Goal: Task Accomplishment & Management: Complete application form

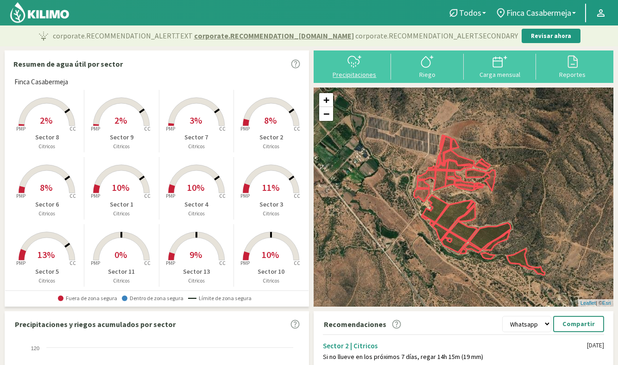
click at [372, 75] on div "Precipitaciones" at bounding box center [354, 74] width 67 height 6
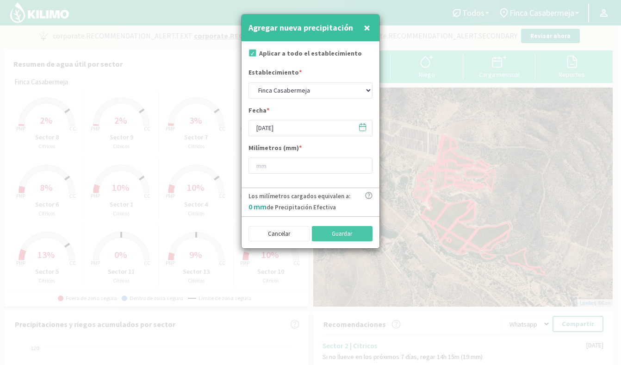
click at [368, 25] on span "×" at bounding box center [367, 27] width 6 height 15
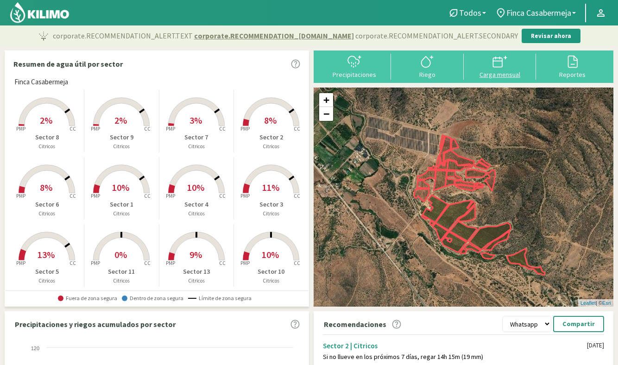
click at [513, 75] on div "Carga mensual" at bounding box center [499, 74] width 67 height 6
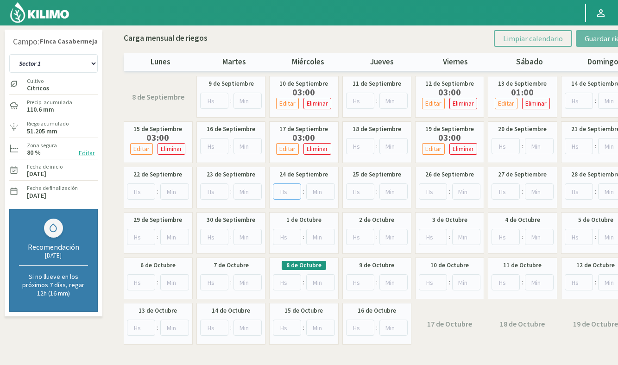
click at [283, 190] on input "number" at bounding box center [287, 191] width 28 height 16
click at [502, 146] on input "number" at bounding box center [505, 146] width 28 height 16
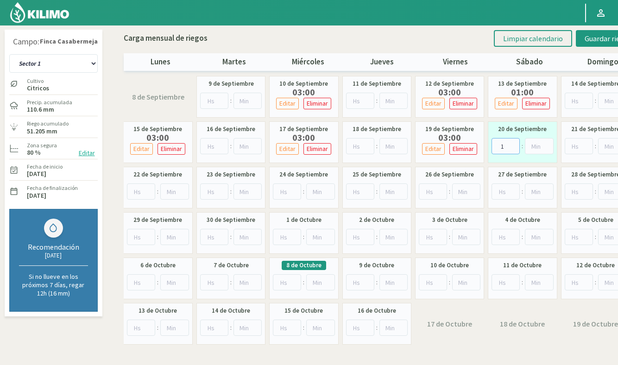
type input "1"
click at [141, 194] on input "number" at bounding box center [141, 191] width 29 height 16
type input "3"
click at [284, 191] on input "number" at bounding box center [287, 191] width 28 height 16
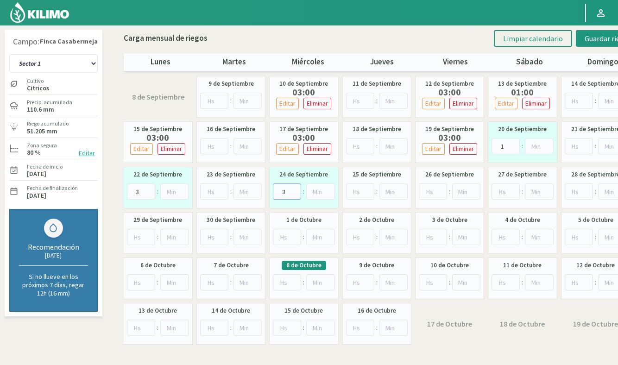
type input "3"
click at [432, 189] on input "number" at bounding box center [432, 191] width 28 height 16
type input "3"
click at [504, 190] on input "number" at bounding box center [505, 191] width 28 height 16
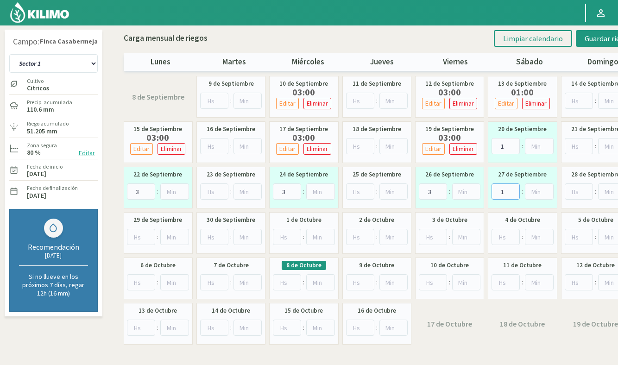
type input "1"
click at [137, 237] on input "number" at bounding box center [141, 237] width 29 height 16
type input "3"
click at [283, 235] on input "number" at bounding box center [287, 237] width 28 height 16
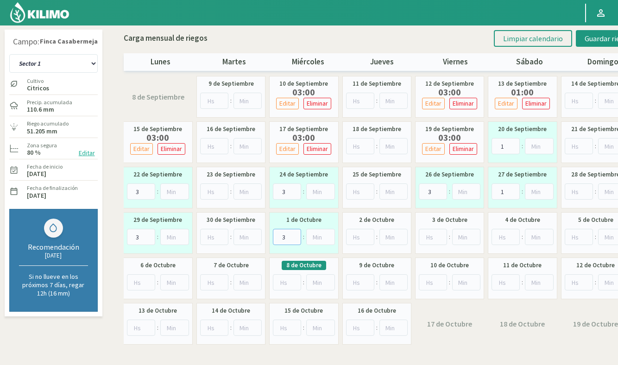
type input "3"
click at [428, 234] on input "number" at bounding box center [432, 237] width 28 height 16
type input "3"
click at [499, 233] on div "[DATE] :" at bounding box center [521, 233] width 69 height 42
click at [503, 234] on input "number" at bounding box center [505, 237] width 28 height 16
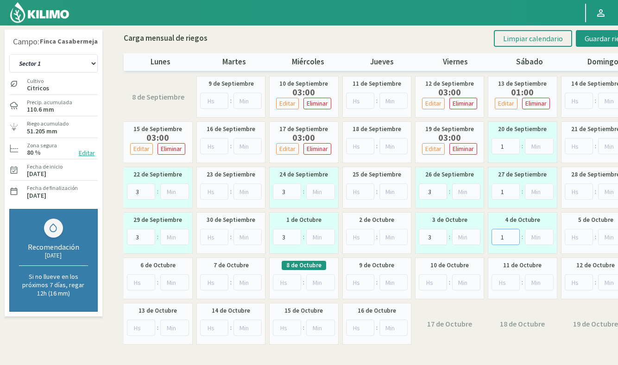
type input "1"
click at [140, 281] on input "number" at bounding box center [141, 282] width 29 height 16
type input "3"
click at [288, 285] on input "number" at bounding box center [287, 282] width 28 height 16
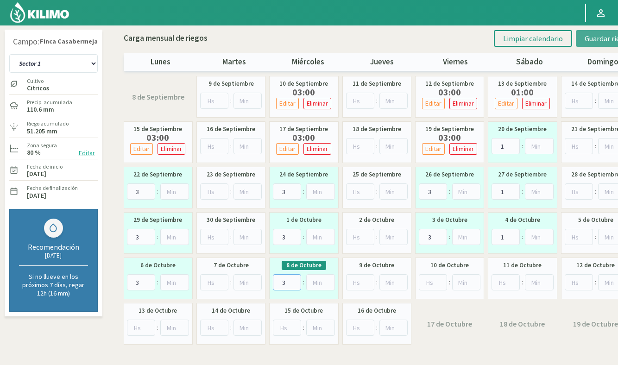
type input "3"
click at [608, 36] on span "Guardar riegos" at bounding box center [607, 38] width 47 height 9
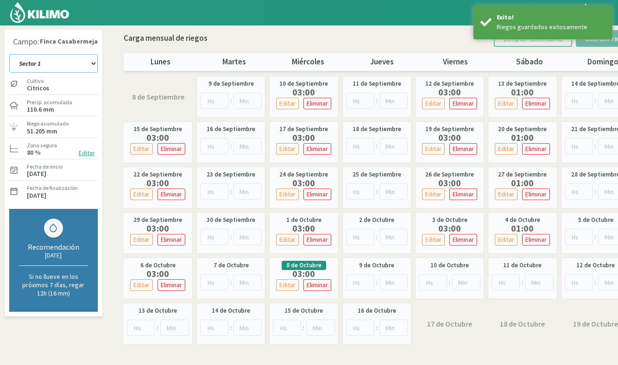
click at [54, 67] on select "Sector 1 Sector 10 Sector 11 Sector 12 Sector 13 Sector 2 Sector 3 Sector 4 Sec…" at bounding box center [53, 63] width 88 height 19
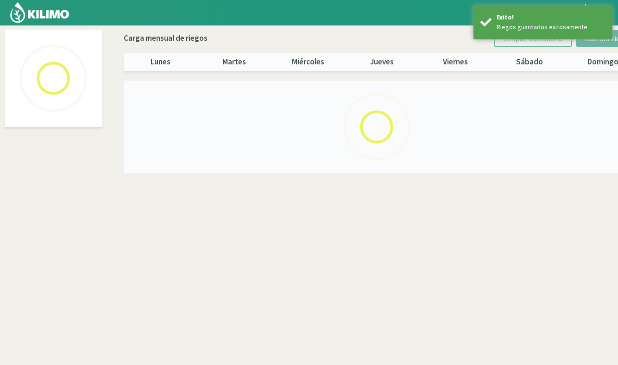
select select "5: Object"
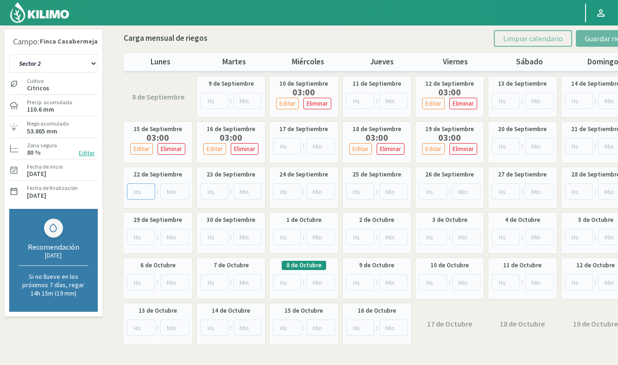
click at [139, 190] on input "number" at bounding box center [141, 191] width 29 height 16
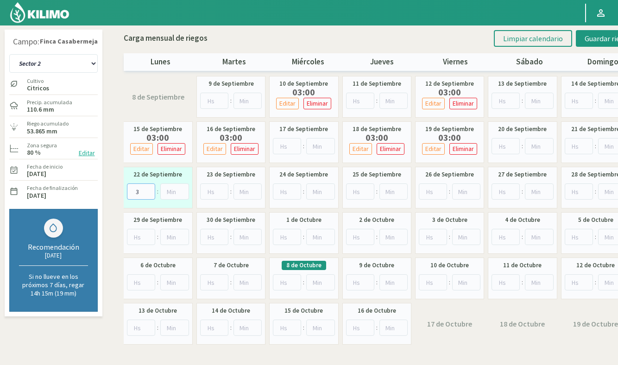
type input "3"
drag, startPoint x: 214, startPoint y: 191, endPoint x: 311, endPoint y: 192, distance: 96.8
click at [215, 191] on input "number" at bounding box center [214, 191] width 28 height 16
type input "3"
drag, startPoint x: 362, startPoint y: 193, endPoint x: 368, endPoint y: 193, distance: 5.1
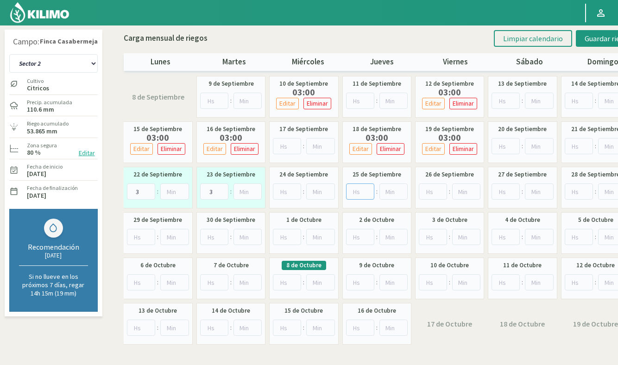
click at [362, 193] on input "number" at bounding box center [360, 191] width 28 height 16
type input "3"
click at [429, 191] on input "number" at bounding box center [432, 191] width 28 height 16
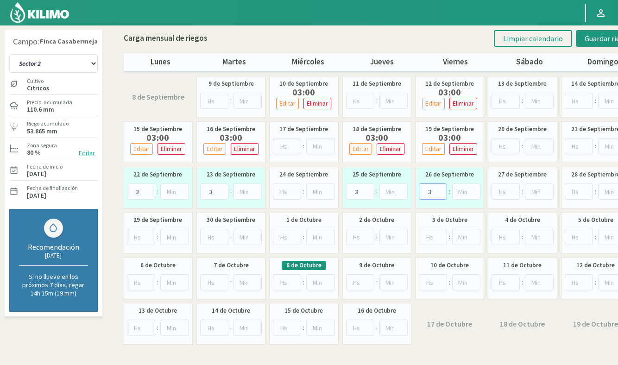
type input "3"
click at [141, 237] on input "number" at bounding box center [141, 237] width 29 height 16
type input "3"
click at [215, 238] on input "number" at bounding box center [214, 237] width 28 height 16
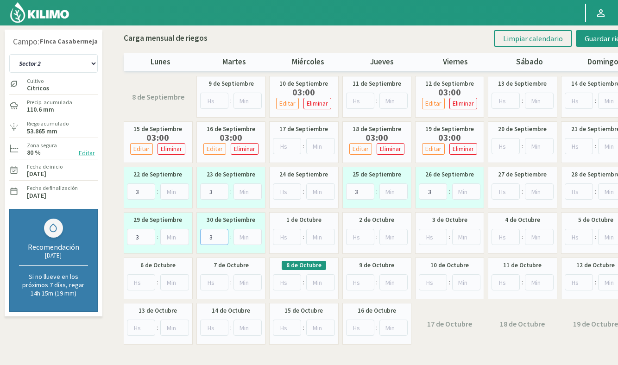
type input "3"
click at [355, 237] on input "number" at bounding box center [360, 237] width 28 height 16
type input "3"
click at [432, 235] on input "number" at bounding box center [432, 237] width 28 height 16
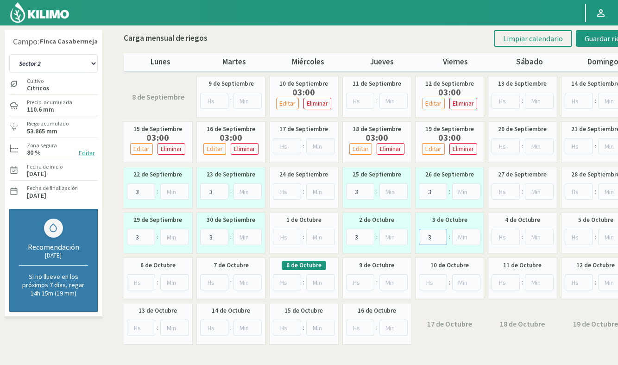
type input "3"
click at [142, 278] on input "number" at bounding box center [141, 282] width 29 height 16
type input "3"
click at [214, 281] on input "number" at bounding box center [214, 282] width 28 height 16
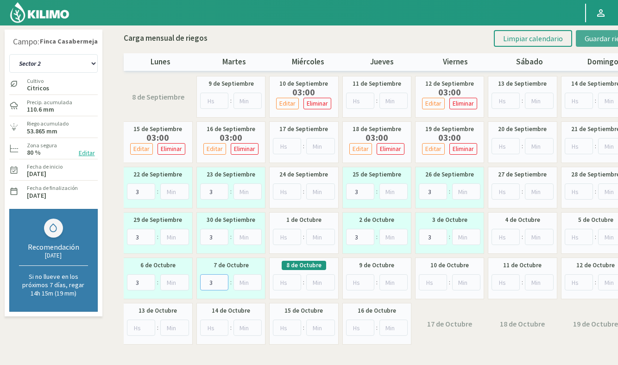
type input "3"
click at [593, 44] on button "Guardar riegos" at bounding box center [607, 38] width 64 height 17
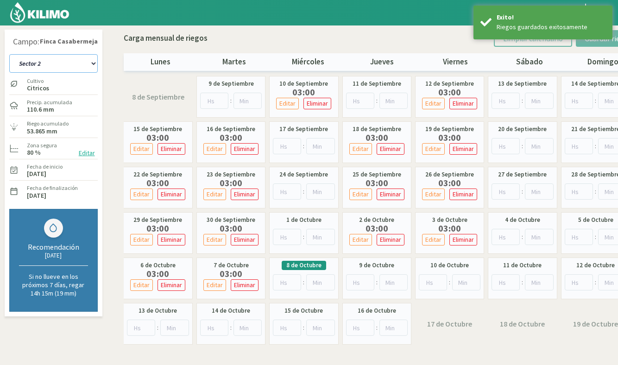
click at [43, 67] on select "Sector 1 Sector 10 Sector 11 Sector 12 Sector 13 Sector 2 Sector 3 Sector 4 Sec…" at bounding box center [53, 63] width 88 height 19
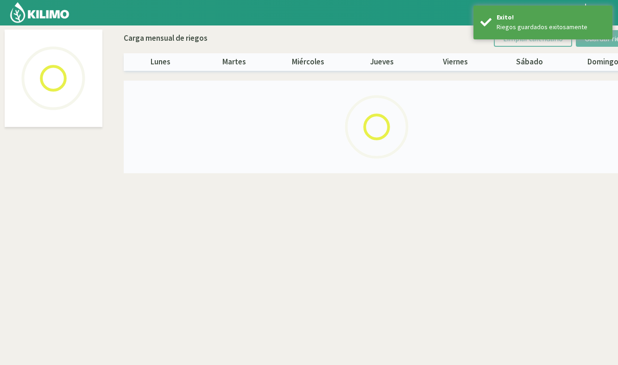
select select "6: Object"
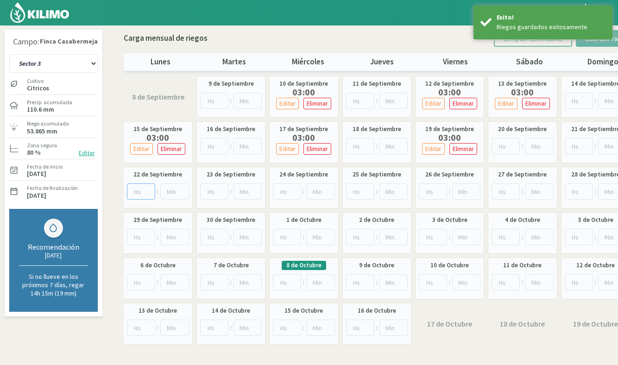
click at [137, 192] on input "number" at bounding box center [141, 191] width 29 height 16
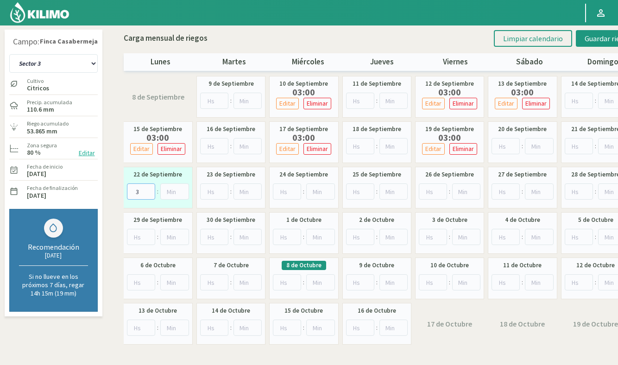
type input "3"
click at [286, 188] on input "number" at bounding box center [287, 191] width 28 height 16
type input "3"
click at [428, 188] on input "number" at bounding box center [432, 191] width 28 height 16
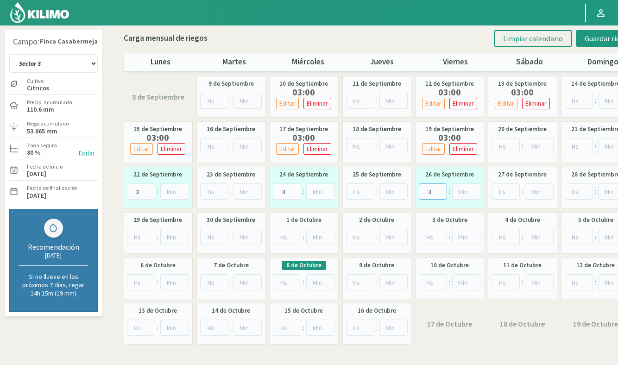
type input "3"
click at [505, 190] on input "number" at bounding box center [505, 191] width 28 height 16
type input "3"
click at [144, 234] on input "number" at bounding box center [141, 237] width 29 height 16
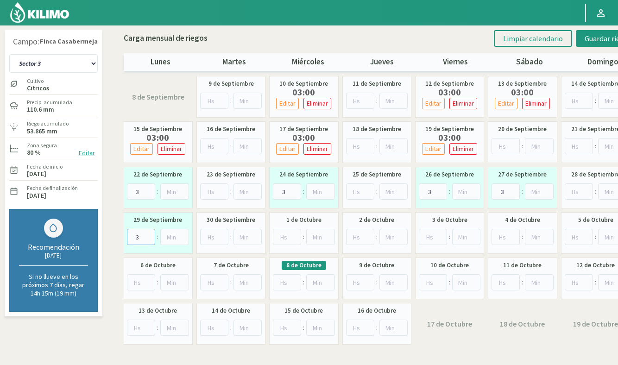
type input "3"
drag, startPoint x: 285, startPoint y: 238, endPoint x: 324, endPoint y: 237, distance: 39.4
click at [284, 238] on input "number" at bounding box center [287, 237] width 28 height 16
type input "3"
drag, startPoint x: 431, startPoint y: 235, endPoint x: 502, endPoint y: 228, distance: 71.2
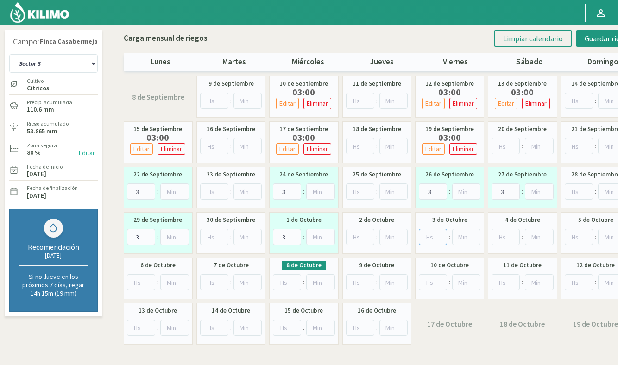
click at [432, 234] on input "number" at bounding box center [432, 237] width 28 height 16
type input "3"
click at [506, 233] on input "number" at bounding box center [505, 237] width 28 height 16
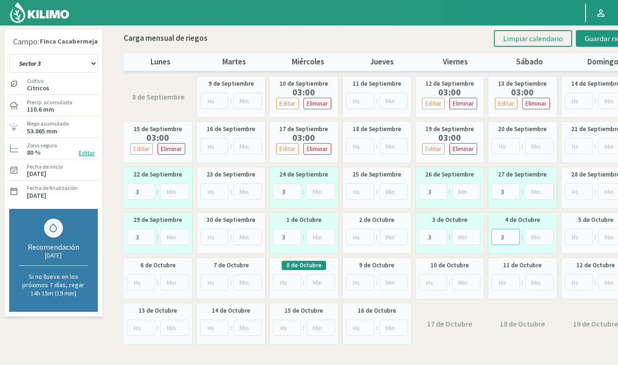
type input "3"
click at [140, 283] on input "number" at bounding box center [141, 282] width 29 height 16
type input "3"
click at [285, 285] on input "number" at bounding box center [287, 282] width 28 height 16
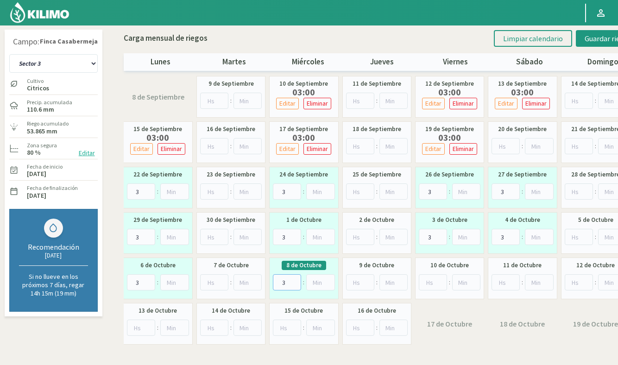
type input "3"
click at [430, 281] on input "number" at bounding box center [432, 282] width 28 height 16
type input "3"
click at [506, 278] on input "number" at bounding box center [505, 282] width 28 height 16
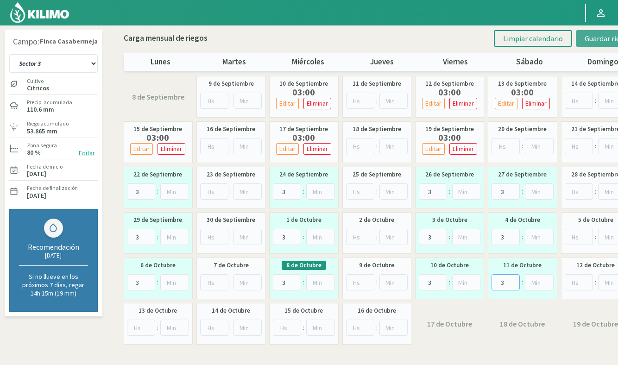
type input "3"
click at [595, 36] on span "Guardar riegos" at bounding box center [607, 38] width 47 height 9
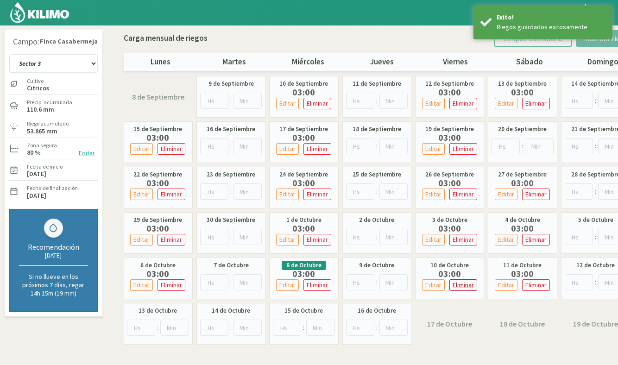
click at [462, 282] on p "Eliminar" at bounding box center [462, 285] width 21 height 11
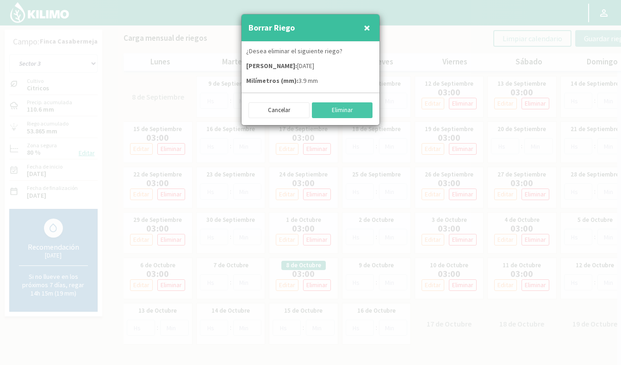
click at [343, 102] on div "Cancelar Eliminar" at bounding box center [311, 109] width 124 height 18
drag, startPoint x: 343, startPoint y: 109, endPoint x: 395, endPoint y: 141, distance: 61.5
click at [343, 109] on button "Eliminar" at bounding box center [342, 110] width 61 height 16
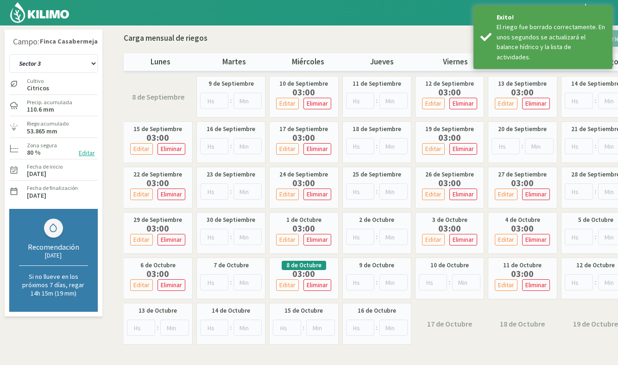
click at [533, 283] on p "Eliminar" at bounding box center [535, 285] width 21 height 11
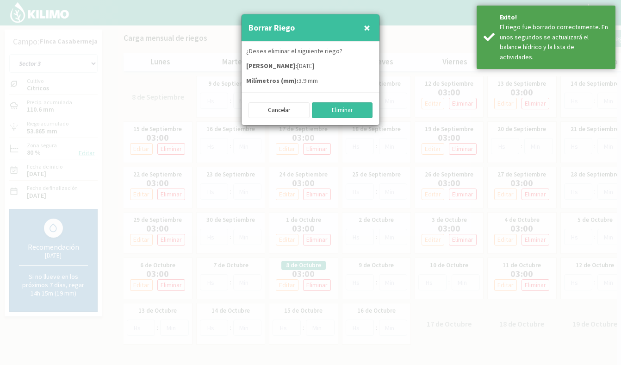
click at [345, 109] on button "Eliminar" at bounding box center [342, 110] width 61 height 16
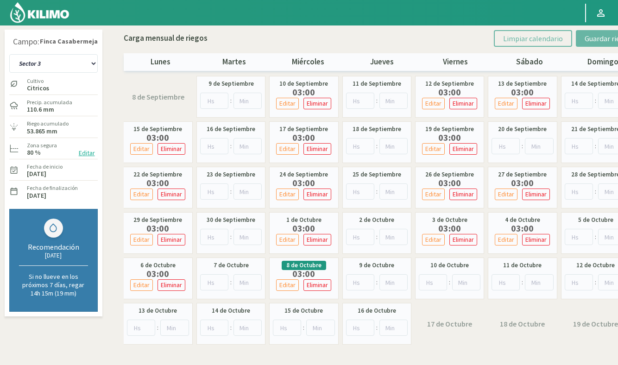
click at [362, 31] on div "Carga mensual de riegos Limpiar calendario Guardar riegos" at bounding box center [382, 38] width 516 height 17
click at [62, 61] on select "Sector 1 Sector 10 Sector 11 Sector 12 Sector 13 Sector 2 Sector 3 Sector 4 Sec…" at bounding box center [53, 63] width 88 height 19
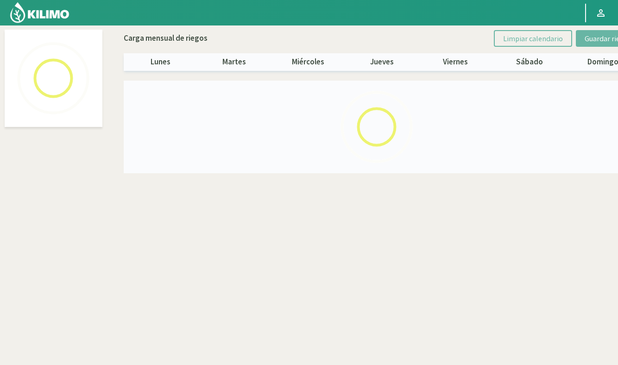
select select "7: Object"
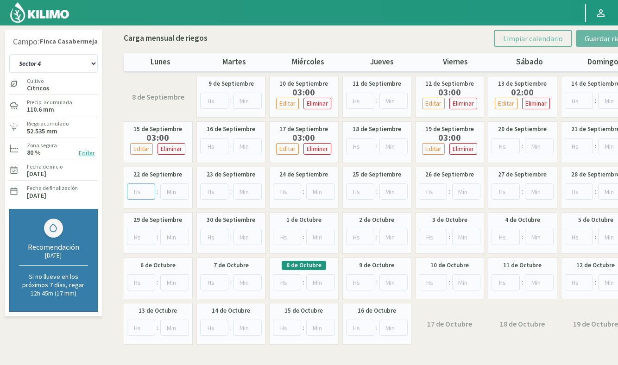
click at [144, 189] on input "number" at bounding box center [141, 191] width 29 height 16
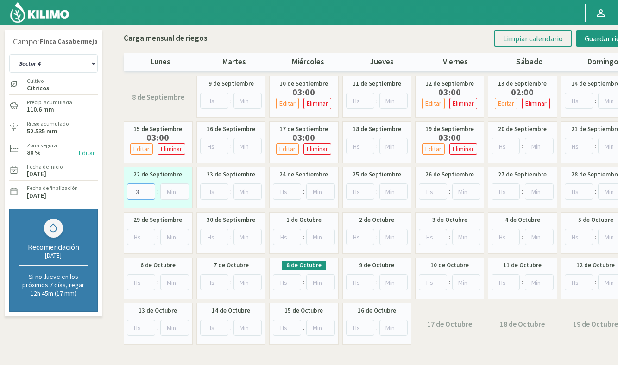
type input "3"
drag, startPoint x: 287, startPoint y: 194, endPoint x: 448, endPoint y: 194, distance: 160.2
click at [289, 194] on input "number" at bounding box center [287, 191] width 28 height 16
type input "3"
click at [431, 191] on input "number" at bounding box center [432, 191] width 28 height 16
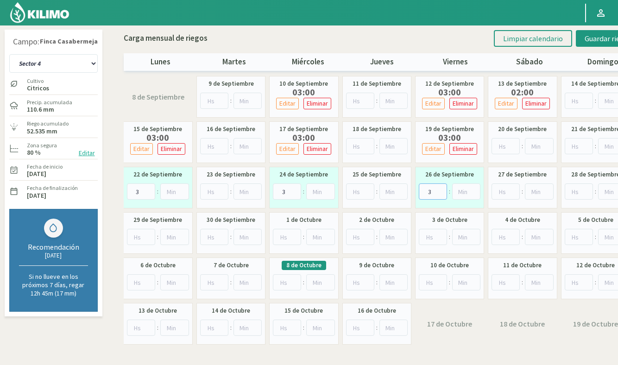
type input "3"
click at [507, 194] on input "number" at bounding box center [505, 191] width 28 height 16
type input "2"
click at [506, 144] on input "number" at bounding box center [505, 146] width 28 height 16
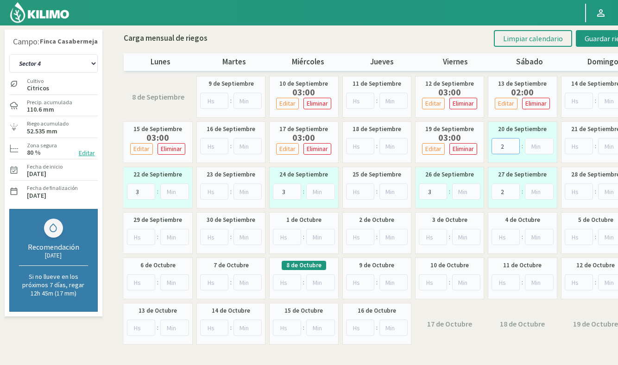
type input "2"
drag, startPoint x: 144, startPoint y: 232, endPoint x: 275, endPoint y: 235, distance: 131.0
click at [145, 232] on input "number" at bounding box center [141, 237] width 29 height 16
type input "3"
click at [284, 233] on input "number" at bounding box center [287, 237] width 28 height 16
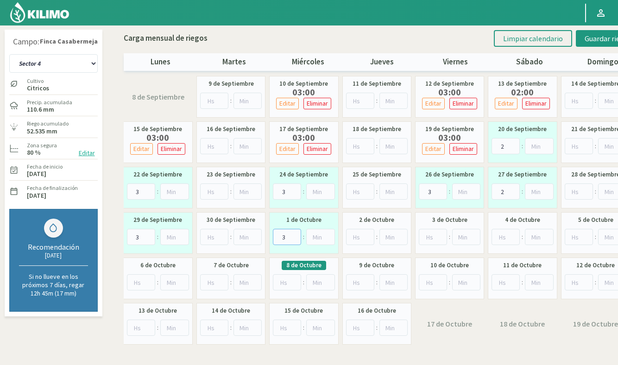
type input "3"
drag, startPoint x: 429, startPoint y: 235, endPoint x: 441, endPoint y: 235, distance: 12.0
click at [430, 235] on input "number" at bounding box center [432, 237] width 28 height 16
type input "3"
drag, startPoint x: 500, startPoint y: 238, endPoint x: 505, endPoint y: 237, distance: 5.6
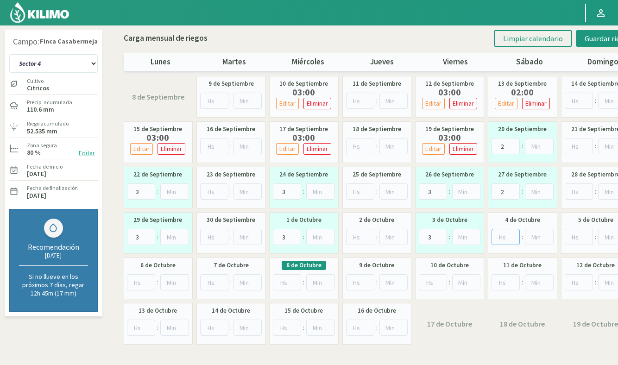
click at [500, 238] on input "number" at bounding box center [505, 237] width 28 height 16
type input "2"
click at [143, 278] on input "number" at bounding box center [141, 282] width 29 height 16
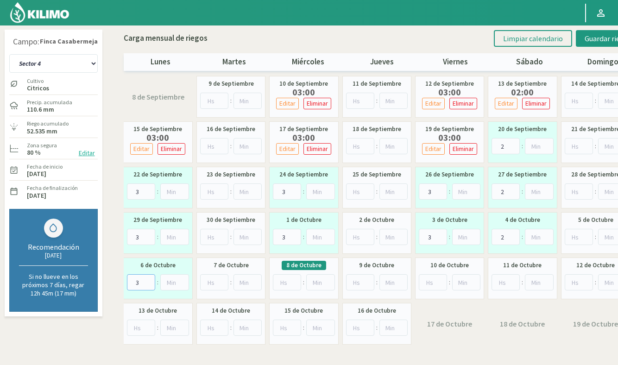
type input "3"
click at [287, 281] on input "number" at bounding box center [287, 282] width 28 height 16
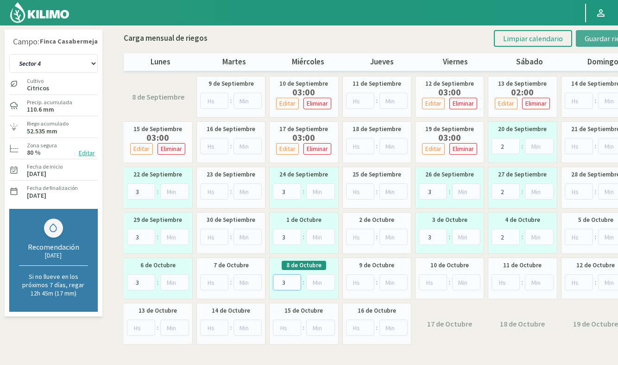
type input "3"
click at [594, 41] on span "Guardar riegos" at bounding box center [607, 38] width 47 height 9
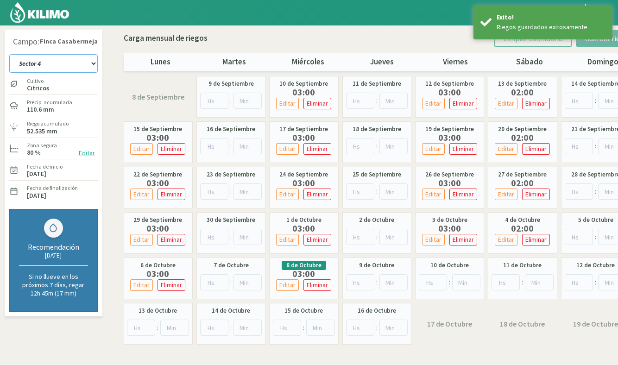
click at [32, 65] on select "Sector 1 Sector 10 Sector 11 Sector 12 Sector 13 Sector 2 Sector 3 Sector 4 Sec…" at bounding box center [53, 63] width 88 height 19
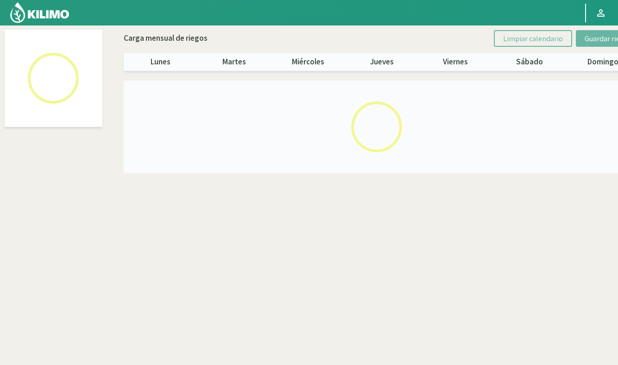
select select "6: Object"
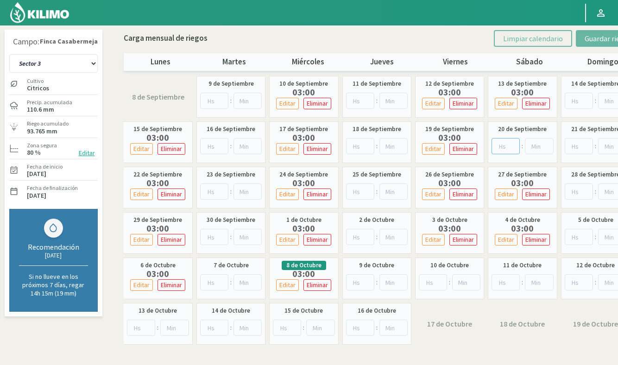
click at [511, 150] on input "number" at bounding box center [505, 146] width 28 height 16
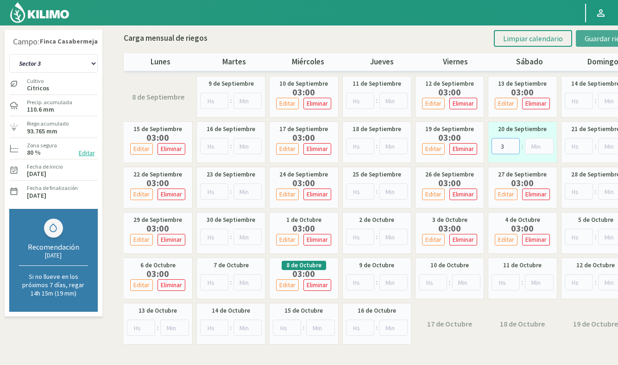
type input "3"
click at [598, 38] on span "Guardar riegos" at bounding box center [607, 38] width 47 height 9
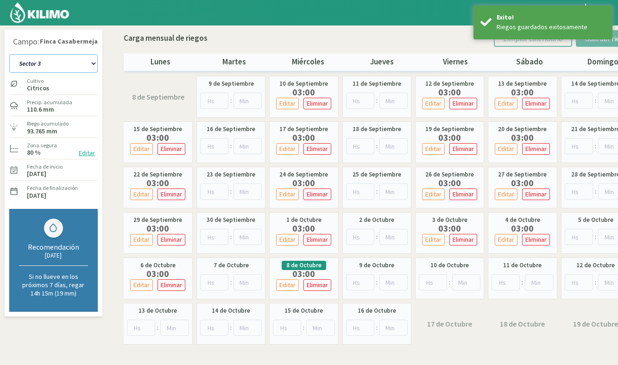
click at [60, 69] on select "Sector 1 Sector 10 Sector 11 Sector 12 Sector 13 Sector 2 Sector 3 Sector 4 Sec…" at bounding box center [53, 63] width 88 height 19
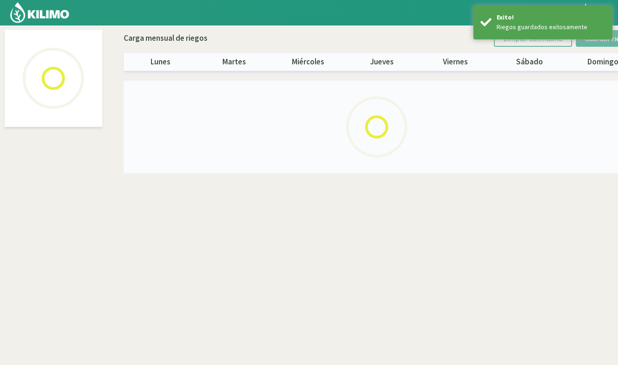
select select "5: Object"
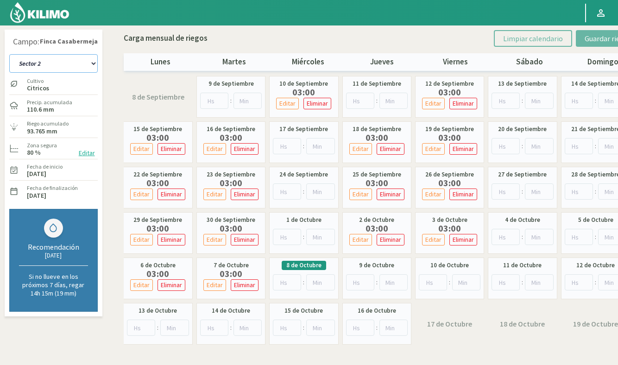
click at [60, 58] on select "Sector 1 Sector 10 Sector 11 Sector 12 Sector 13 Sector 2 Sector 3 Sector 4 Sec…" at bounding box center [53, 63] width 88 height 19
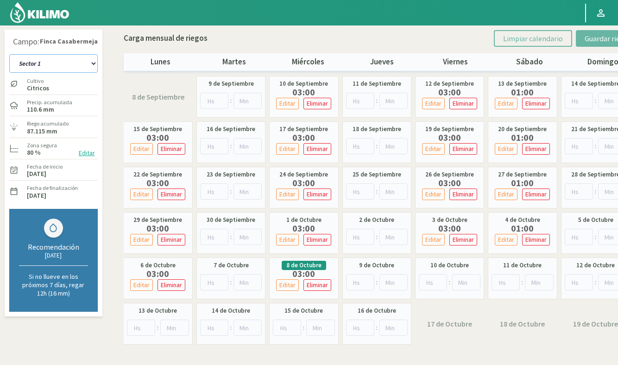
click at [62, 61] on select "Sector 1 Sector 10 Sector 11 Sector 12 Sector 13 Sector 2 Sector 3 Sector 4 Sec…" at bounding box center [53, 63] width 88 height 19
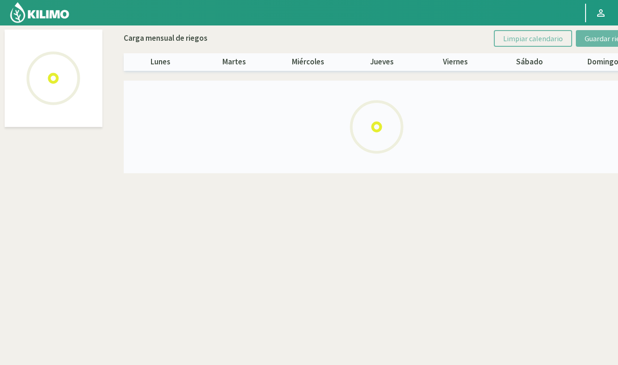
select select "7: Object"
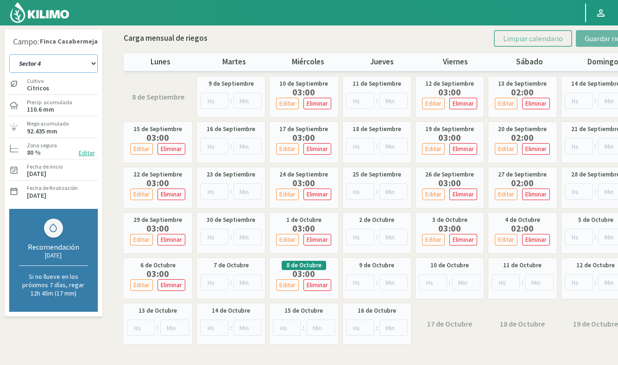
click at [61, 62] on select "Sector 1 Sector 10 Sector 11 Sector 12 Sector 13 Sector 2 Sector 3 Sector 4 Sec…" at bounding box center [53, 63] width 88 height 19
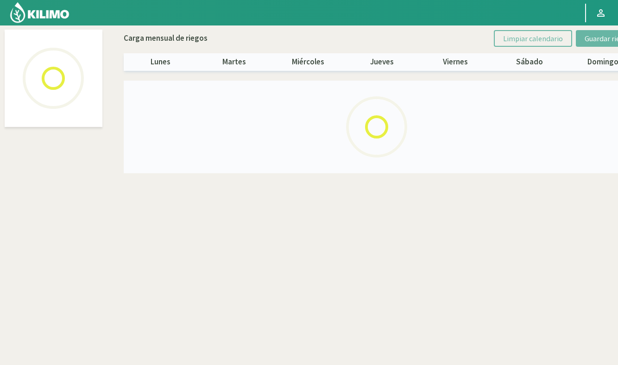
select select "8: Object"
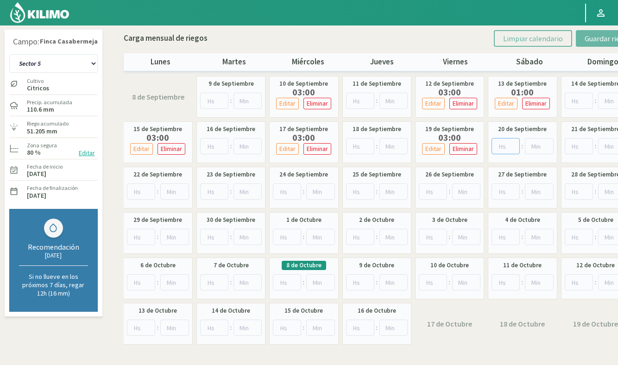
click at [507, 149] on input "number" at bounding box center [505, 146] width 28 height 16
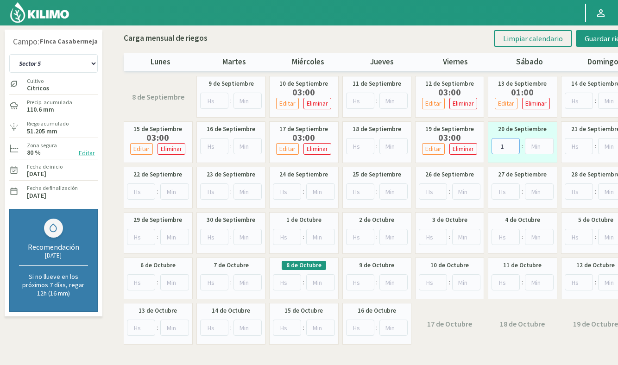
type input "1"
click at [137, 190] on input "number" at bounding box center [141, 191] width 29 height 16
type input "3"
click at [284, 190] on input "number" at bounding box center [287, 191] width 28 height 16
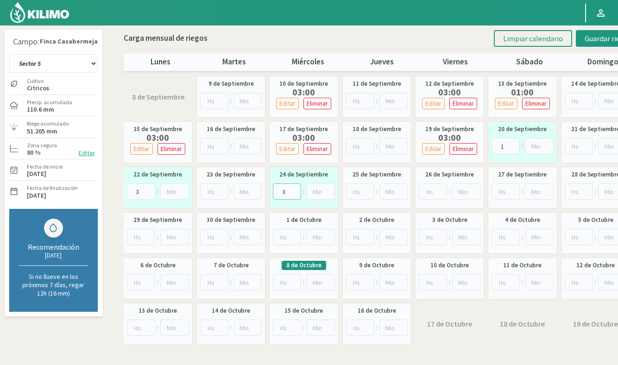
type input "3"
click at [429, 192] on input "number" at bounding box center [432, 191] width 28 height 16
type input "3"
drag, startPoint x: 506, startPoint y: 194, endPoint x: 501, endPoint y: 214, distance: 20.9
click at [506, 194] on input "number" at bounding box center [505, 191] width 28 height 16
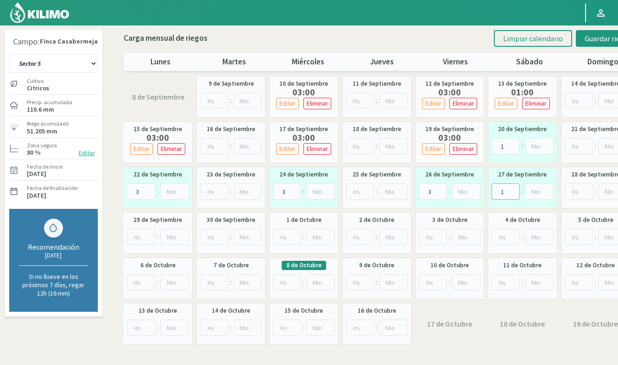
type input "1"
click at [504, 235] on input "number" at bounding box center [505, 237] width 28 height 16
type input "1"
click at [430, 238] on input "number" at bounding box center [432, 237] width 28 height 16
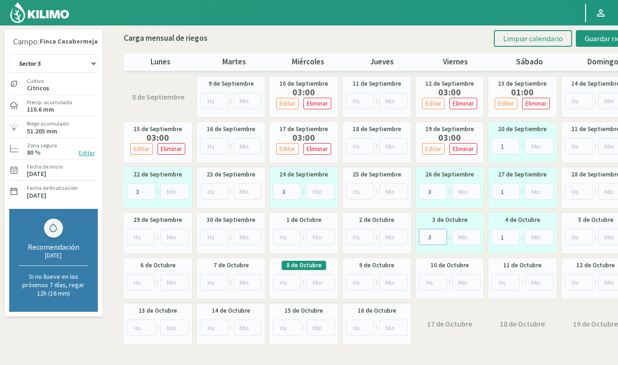
type input "3"
click at [287, 235] on input "number" at bounding box center [287, 237] width 28 height 16
type input "3"
click at [288, 281] on input "number" at bounding box center [287, 282] width 28 height 16
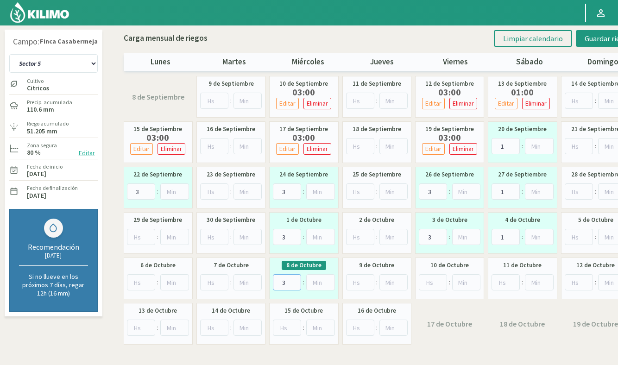
type input "3"
click at [137, 236] on input "number" at bounding box center [141, 237] width 29 height 16
type input "3"
click at [141, 285] on input "number" at bounding box center [141, 282] width 29 height 16
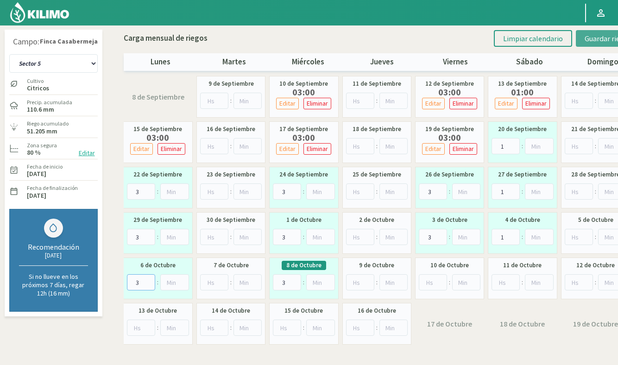
type input "3"
click at [606, 41] on span "Guardar riegos" at bounding box center [607, 38] width 47 height 9
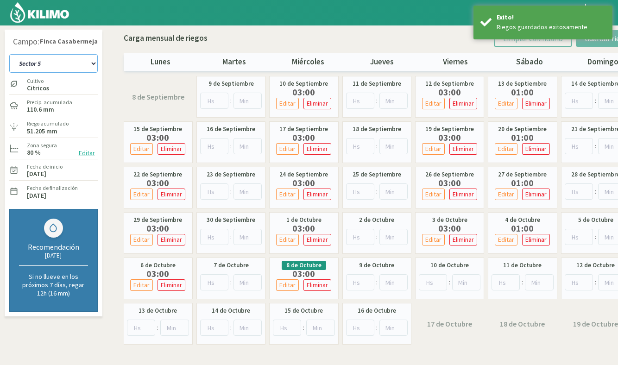
click at [41, 65] on select "Sector 1 Sector 10 Sector 11 Sector 12 Sector 13 Sector 2 Sector 3 Sector 4 Sec…" at bounding box center [53, 63] width 88 height 19
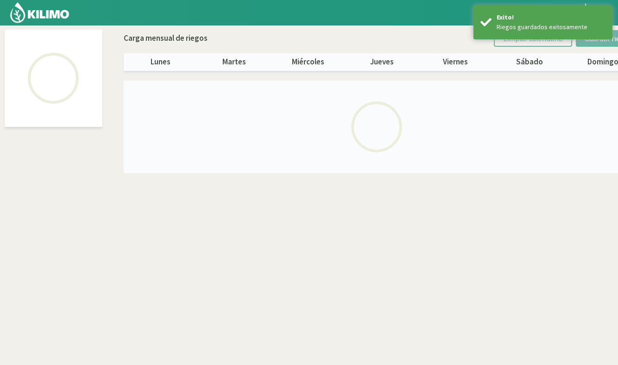
select select "9: Object"
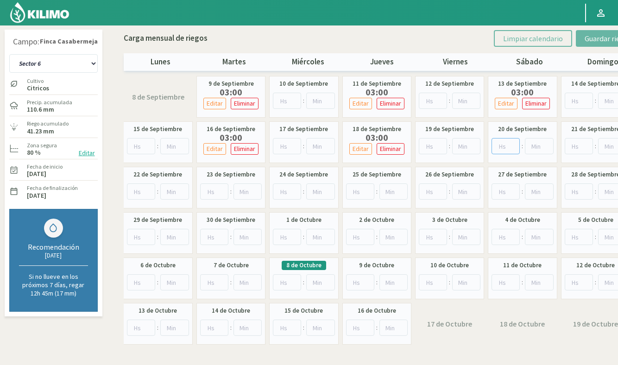
click at [506, 142] on input "number" at bounding box center [505, 146] width 28 height 16
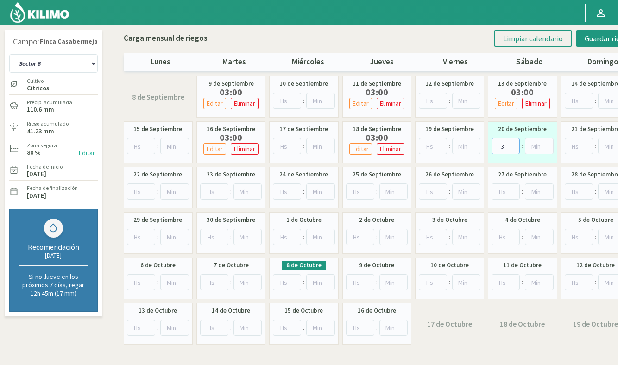
type input "3"
click at [208, 190] on input "3" at bounding box center [214, 191] width 28 height 16
type input "3"
click at [356, 192] on input "number" at bounding box center [360, 191] width 28 height 16
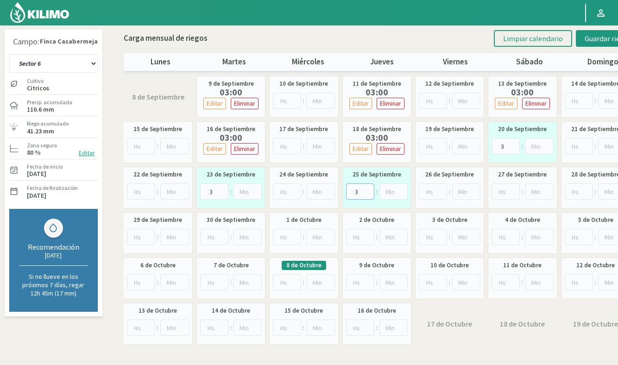
type input "3"
click at [504, 192] on input "3" at bounding box center [505, 191] width 28 height 16
type input "3"
drag, startPoint x: 210, startPoint y: 233, endPoint x: 249, endPoint y: 236, distance: 39.4
click at [210, 233] on input "number" at bounding box center [214, 237] width 28 height 16
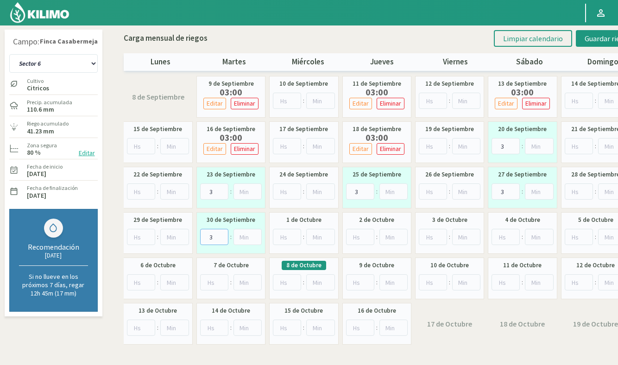
type input "3"
click at [358, 236] on input "3" at bounding box center [360, 237] width 28 height 16
type input "3"
click at [502, 237] on input "3" at bounding box center [505, 237] width 28 height 16
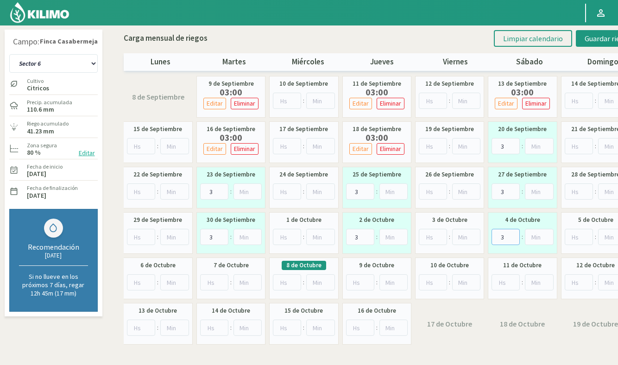
type input "3"
click at [211, 281] on input "number" at bounding box center [214, 282] width 28 height 16
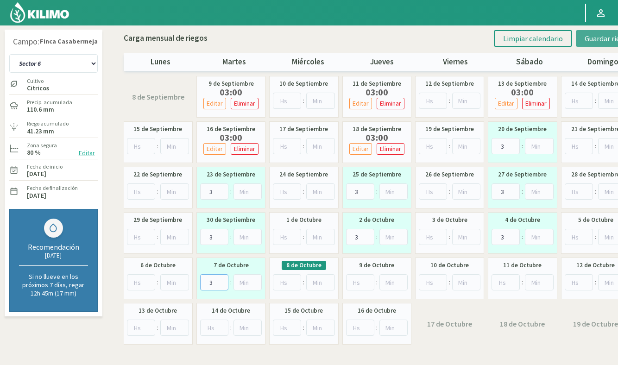
type input "3"
click at [591, 35] on span "Guardar riegos" at bounding box center [607, 38] width 47 height 9
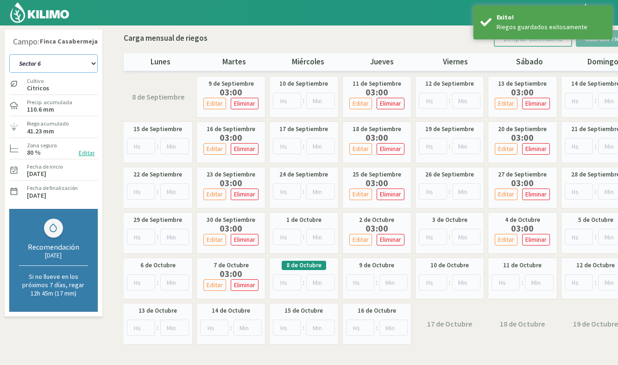
click at [76, 62] on select "Sector 1 Sector 10 Sector 11 Sector 12 Sector 13 Sector 2 Sector 3 Sector 4 Sec…" at bounding box center [53, 63] width 88 height 19
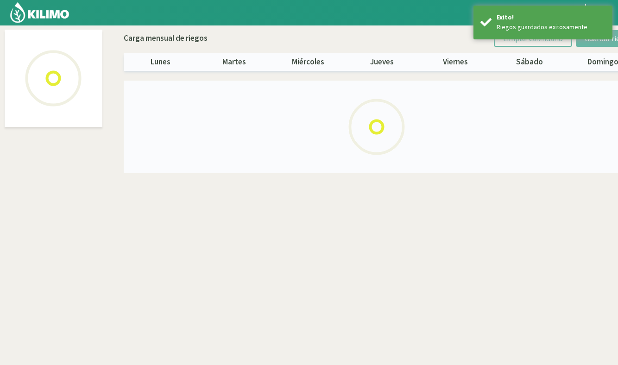
select select "10: Object"
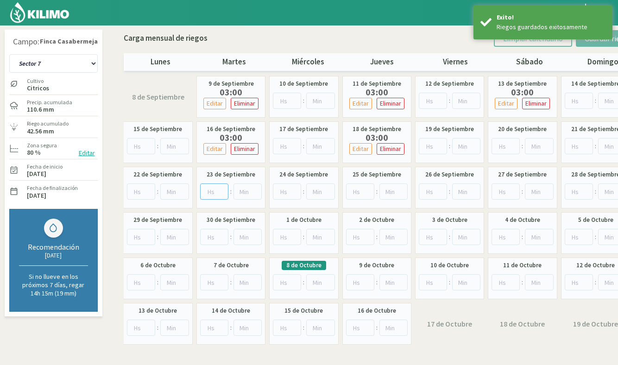
click at [213, 190] on input "number" at bounding box center [214, 191] width 28 height 16
type input "3"
drag, startPoint x: 208, startPoint y: 237, endPoint x: 212, endPoint y: 247, distance: 11.0
click at [208, 237] on input "number" at bounding box center [214, 237] width 28 height 16
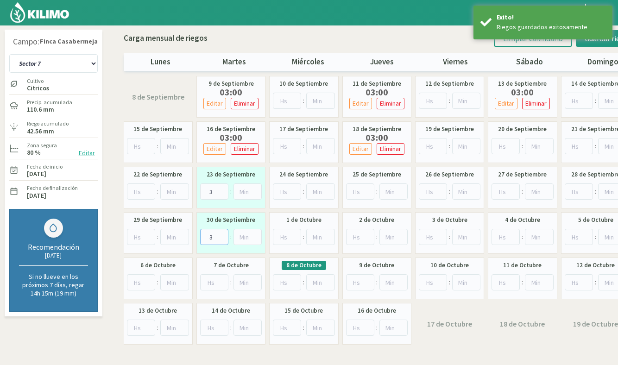
type input "3"
click at [211, 278] on input "number" at bounding box center [214, 282] width 28 height 16
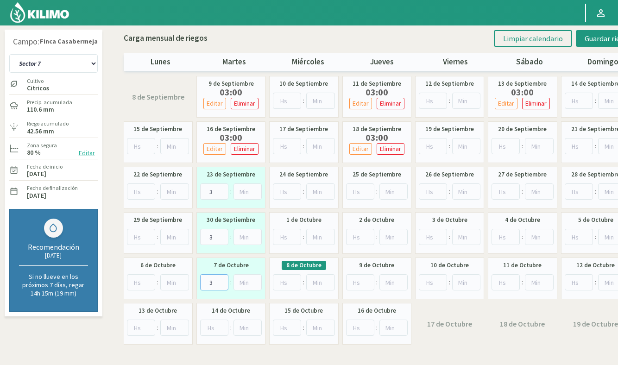
type input "3"
click at [361, 189] on input "number" at bounding box center [360, 191] width 28 height 16
type input "3"
click at [358, 234] on input "number" at bounding box center [360, 237] width 28 height 16
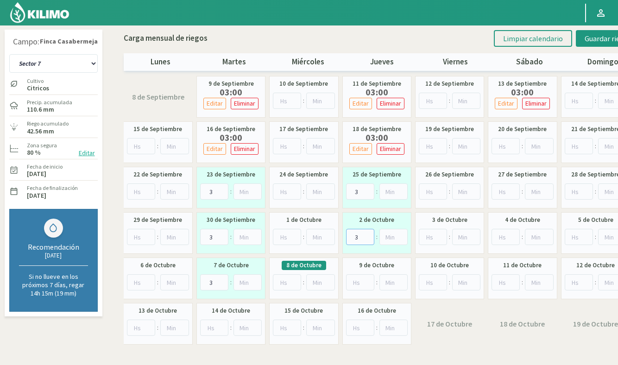
type input "3"
drag, startPoint x: 505, startPoint y: 140, endPoint x: 503, endPoint y: 159, distance: 19.5
click at [505, 140] on input "number" at bounding box center [505, 146] width 28 height 16
type input "3"
click at [502, 189] on input "number" at bounding box center [505, 191] width 28 height 16
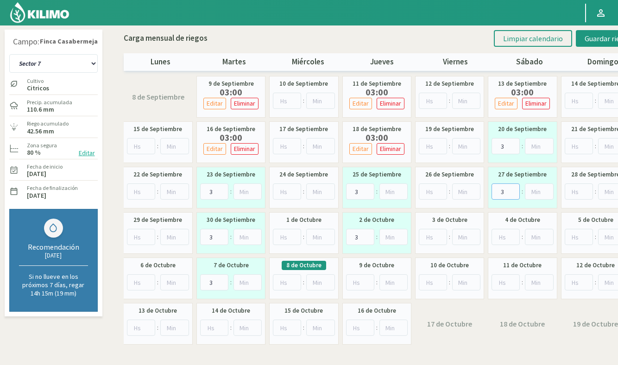
type input "3"
click at [505, 235] on input "number" at bounding box center [505, 237] width 28 height 16
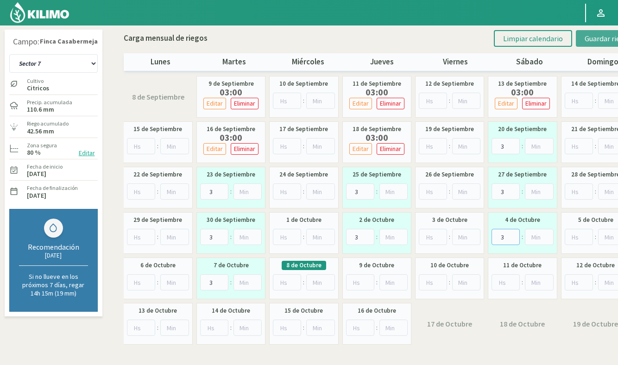
type input "3"
click at [598, 35] on span "Guardar riegos" at bounding box center [607, 38] width 47 height 9
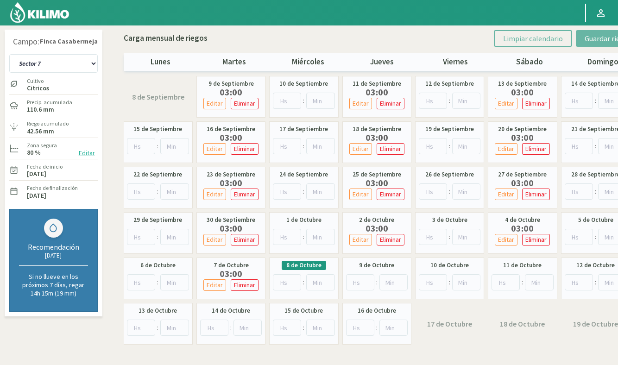
click at [48, 75] on div "Cultivo Citricos" at bounding box center [38, 84] width 24 height 20
click at [51, 67] on select "Sector 1 Sector 10 Sector 11 Sector 12 Sector 13 Sector 2 Sector 3 Sector 4 Sec…" at bounding box center [53, 63] width 88 height 19
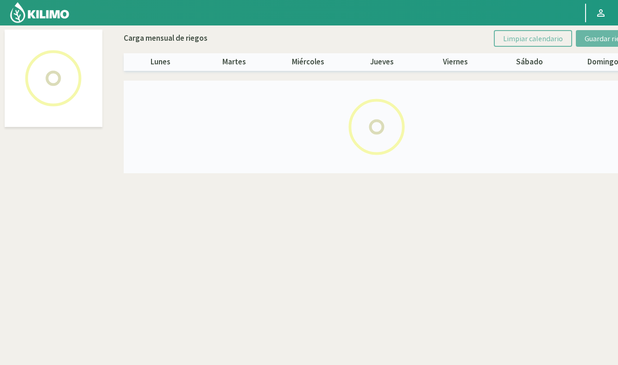
select select "11: Object"
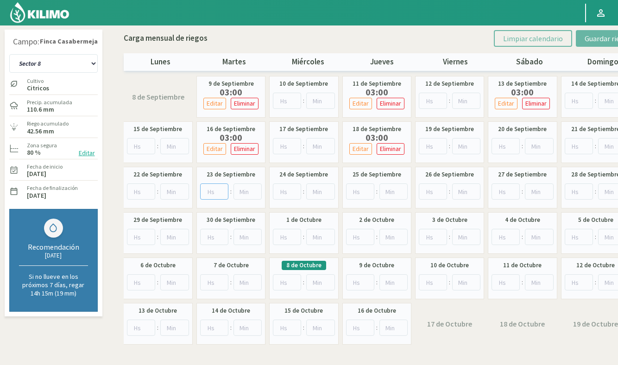
click at [209, 191] on input "number" at bounding box center [214, 191] width 28 height 16
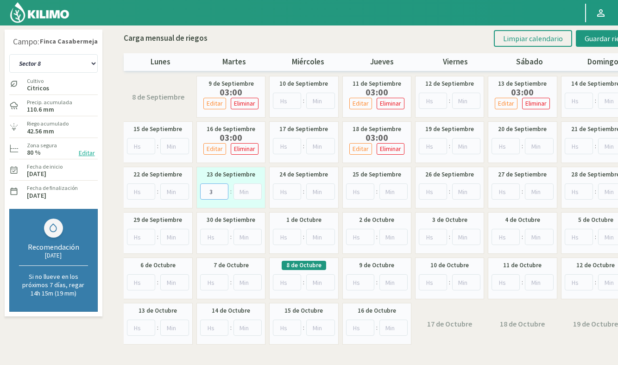
type input "3"
click at [362, 191] on input "number" at bounding box center [360, 191] width 28 height 16
type input "3"
click at [503, 188] on input "number" at bounding box center [505, 191] width 28 height 16
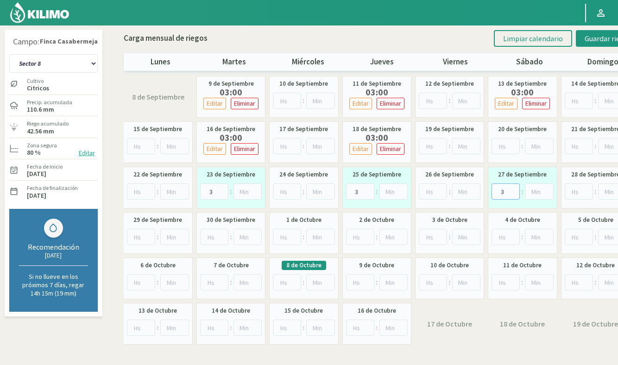
type input "3"
click at [502, 231] on input "number" at bounding box center [505, 237] width 28 height 16
type input "3"
click at [363, 230] on input "number" at bounding box center [360, 237] width 28 height 16
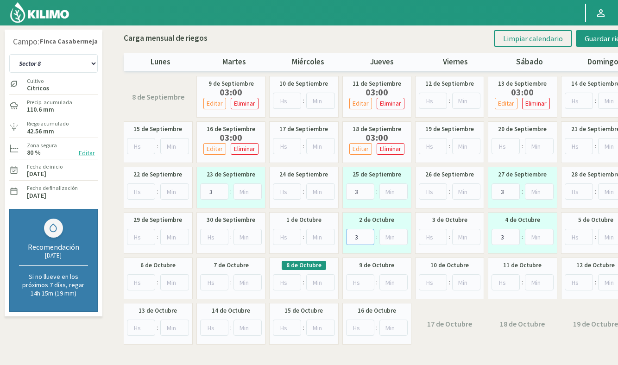
type input "3"
click at [221, 235] on input "1" at bounding box center [214, 237] width 28 height 16
drag, startPoint x: 216, startPoint y: 235, endPoint x: 199, endPoint y: 236, distance: 16.7
click at [199, 236] on div "[DATE] 1 :" at bounding box center [230, 233] width 69 height 42
type input "3"
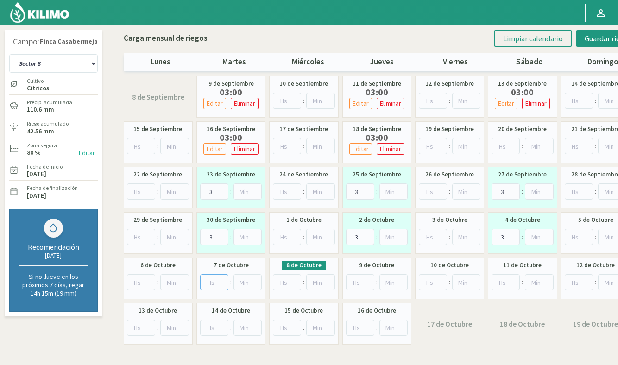
drag, startPoint x: 214, startPoint y: 281, endPoint x: 227, endPoint y: 278, distance: 13.3
click at [214, 281] on input "number" at bounding box center [214, 282] width 28 height 16
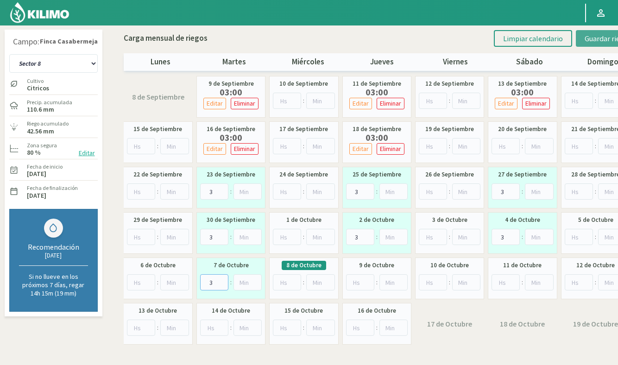
type input "3"
click at [592, 41] on span "Guardar riegos" at bounding box center [607, 38] width 47 height 9
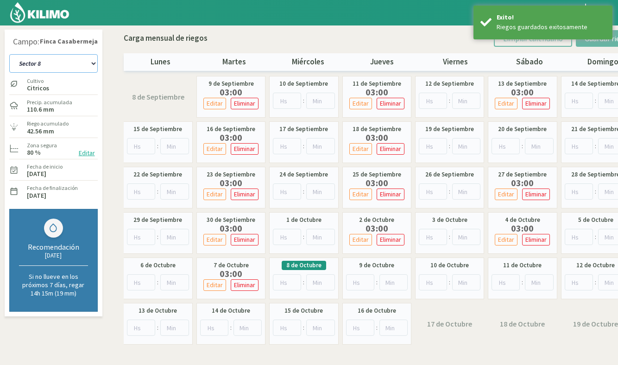
click at [45, 65] on select "Sector 1 Sector 10 Sector 11 Sector 12 Sector 13 Sector 2 Sector 3 Sector 4 Sec…" at bounding box center [53, 63] width 88 height 19
click at [507, 147] on input "number" at bounding box center [505, 146] width 28 height 16
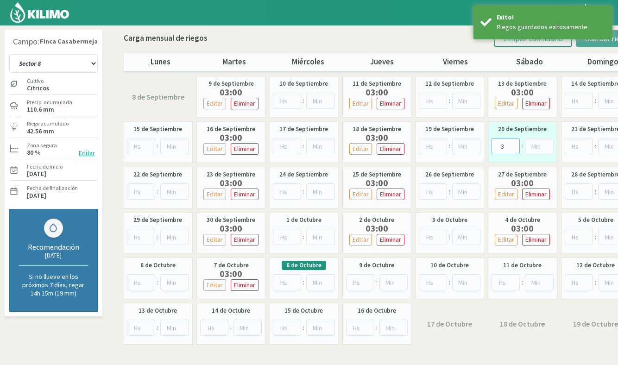
type input "3"
click at [588, 44] on button "Guardar riegos" at bounding box center [607, 38] width 64 height 17
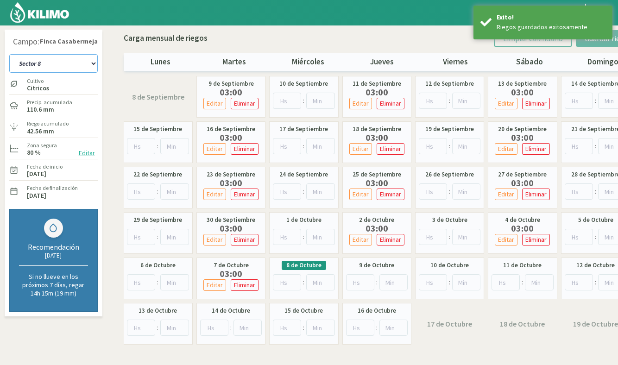
click at [42, 60] on select "Sector 1 Sector 10 Sector 11 Sector 12 Sector 13 Sector 2 Sector 3 Sector 4 Sec…" at bounding box center [53, 63] width 88 height 19
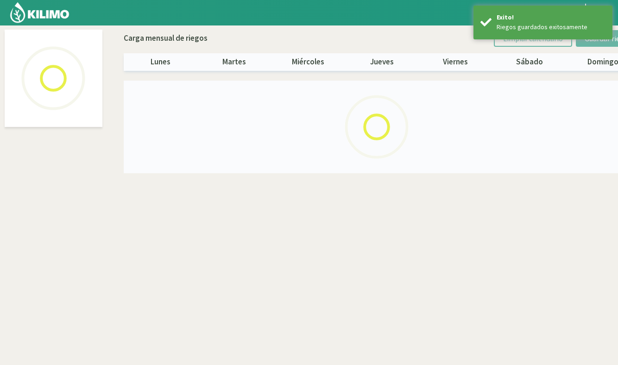
select select "12: Object"
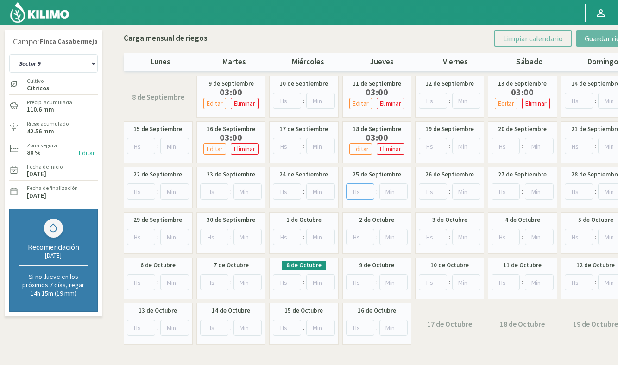
drag, startPoint x: 361, startPoint y: 190, endPoint x: 317, endPoint y: 195, distance: 44.8
click at [361, 190] on input "number" at bounding box center [360, 191] width 28 height 16
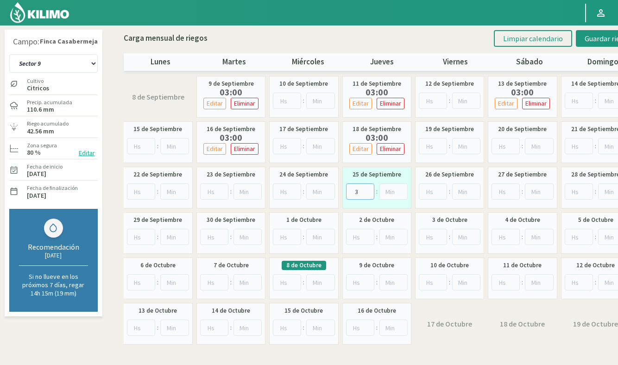
type input "3"
click at [211, 194] on input "number" at bounding box center [214, 191] width 28 height 16
type input "3"
click at [505, 192] on input "number" at bounding box center [505, 191] width 28 height 16
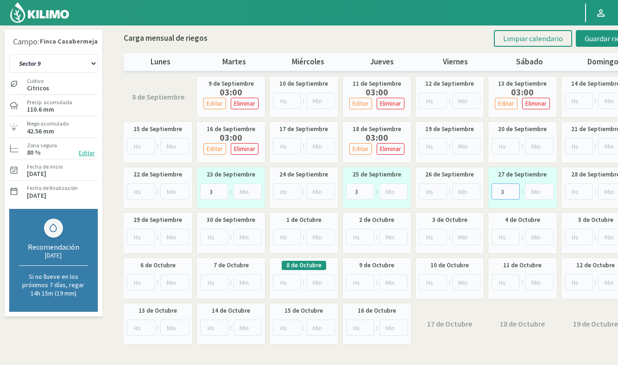
type input "3"
click at [216, 239] on input "number" at bounding box center [214, 237] width 28 height 16
type input "3"
click at [360, 238] on input "number" at bounding box center [360, 237] width 28 height 16
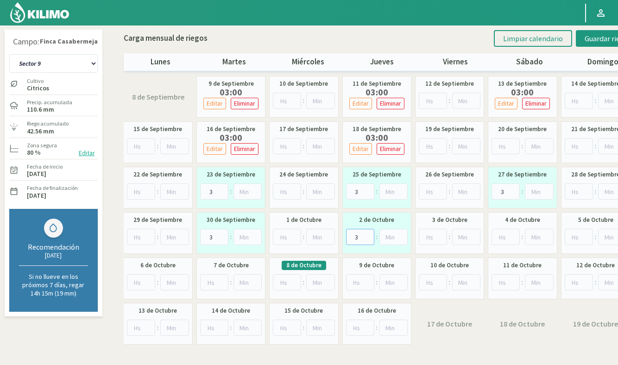
type input "3"
click at [509, 234] on input "number" at bounding box center [505, 237] width 28 height 16
type input "3"
click at [208, 280] on input "number" at bounding box center [214, 282] width 28 height 16
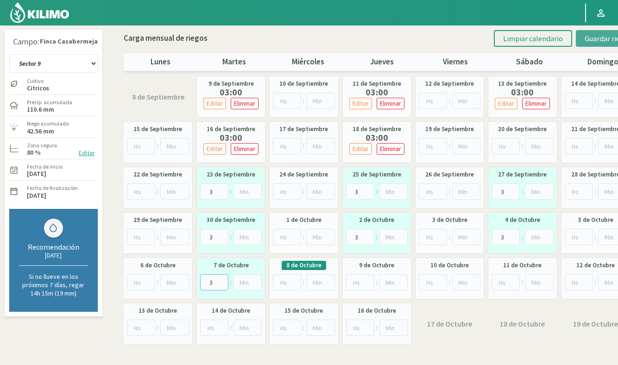
type input "3"
click at [612, 35] on span "Guardar riegos" at bounding box center [607, 38] width 47 height 9
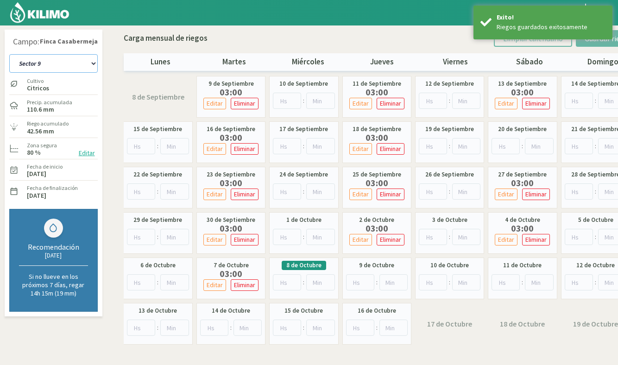
click at [56, 67] on select "Sector 1 Sector 10 Sector 11 Sector 12 Sector 13 Sector 2 Sector 3 Sector 4 Sec…" at bounding box center [53, 63] width 88 height 19
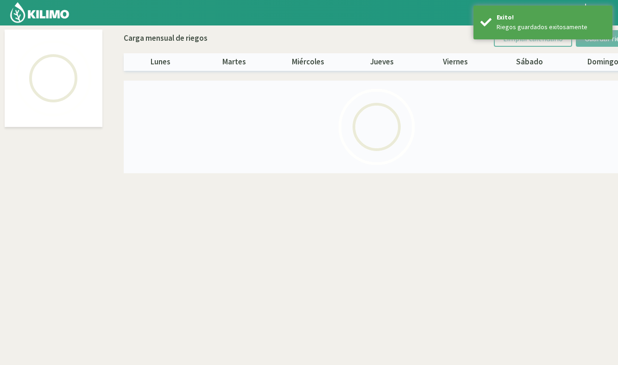
select select "1: Object"
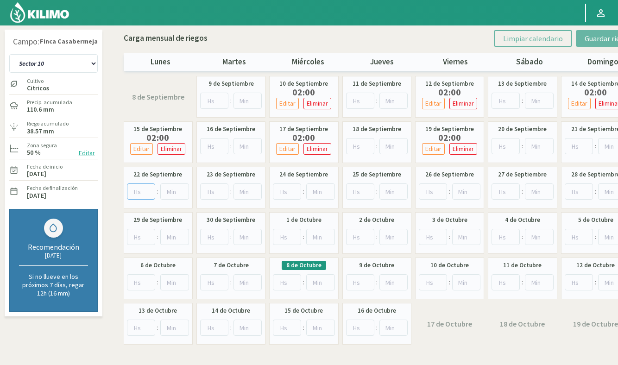
click at [140, 192] on input "number" at bounding box center [141, 191] width 29 height 16
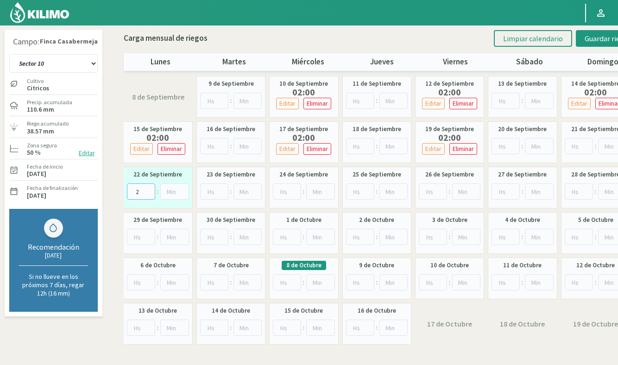
type input "2"
drag, startPoint x: 284, startPoint y: 192, endPoint x: 295, endPoint y: 192, distance: 11.1
click at [284, 192] on input "number" at bounding box center [287, 191] width 28 height 16
type input "2"
click at [433, 191] on input "number" at bounding box center [432, 191] width 28 height 16
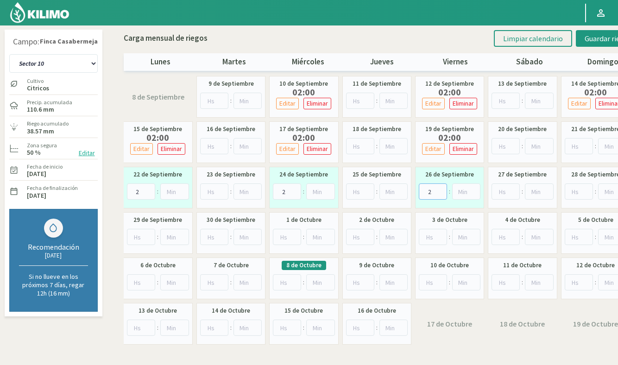
type input "2"
click at [575, 193] on input "number" at bounding box center [578, 191] width 29 height 16
type input "2"
click at [136, 235] on input "number" at bounding box center [141, 237] width 29 height 16
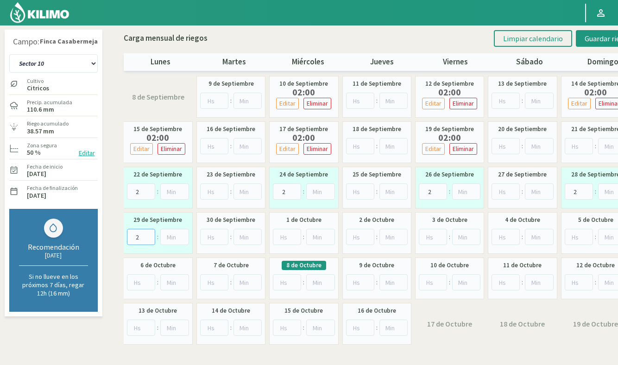
type input "2"
click at [287, 233] on input "number" at bounding box center [287, 237] width 28 height 16
type input "2"
click at [434, 234] on input "number" at bounding box center [432, 237] width 28 height 16
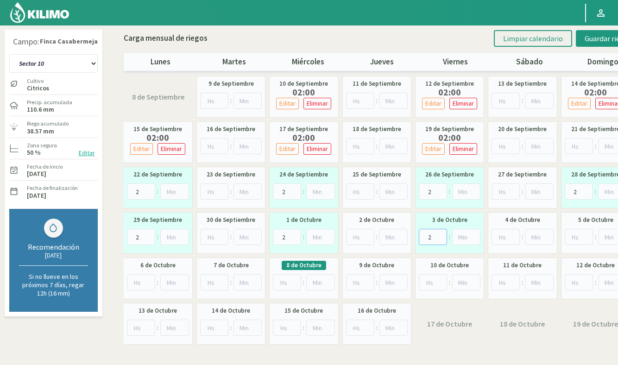
type input "2"
click at [582, 235] on input "1" at bounding box center [578, 237] width 29 height 16
type input "12"
click at [137, 283] on input "number" at bounding box center [141, 282] width 29 height 16
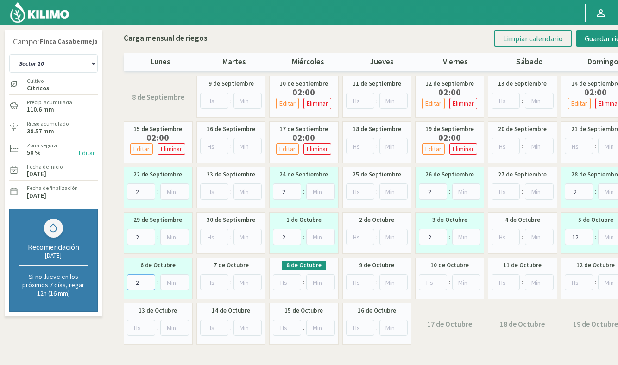
type input "2"
click at [287, 286] on input "number" at bounding box center [287, 282] width 28 height 16
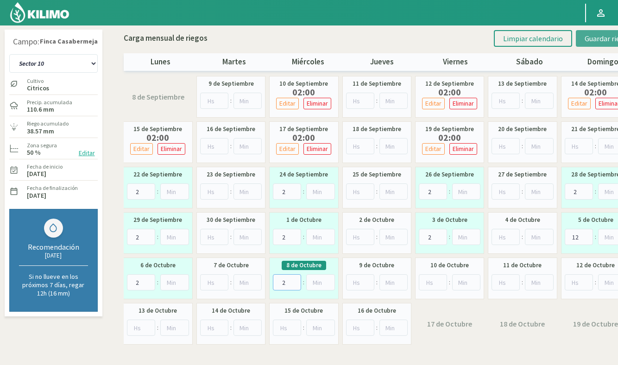
type input "2"
click at [593, 41] on span "Guardar riegos" at bounding box center [607, 38] width 47 height 9
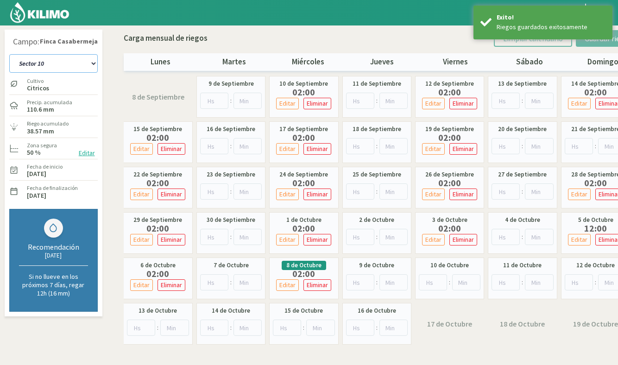
click at [60, 66] on select "Sector 1 Sector 10 Sector 11 Sector 12 Sector 13 Sector 2 Sector 3 Sector 4 Sec…" at bounding box center [53, 63] width 88 height 19
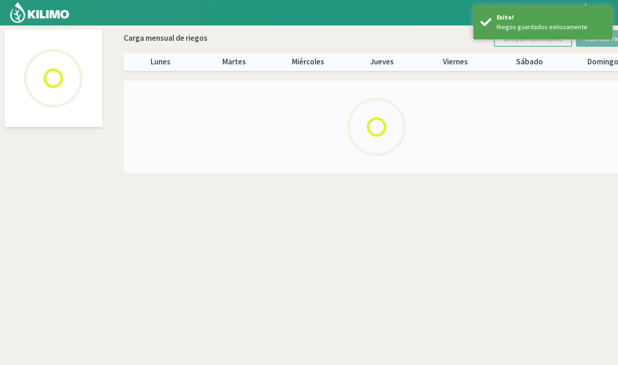
select select "2: Object"
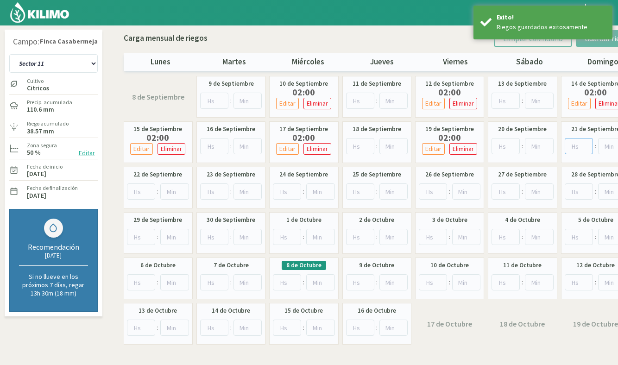
click at [581, 149] on input "number" at bounding box center [578, 146] width 29 height 16
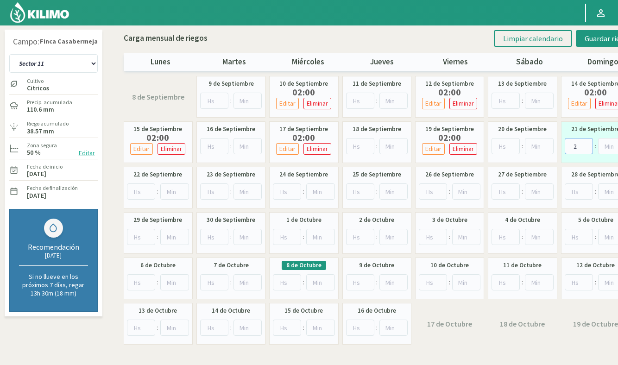
type input "2"
click at [139, 192] on input "number" at bounding box center [141, 191] width 29 height 16
type input "2"
click at [289, 189] on input "number" at bounding box center [287, 191] width 28 height 16
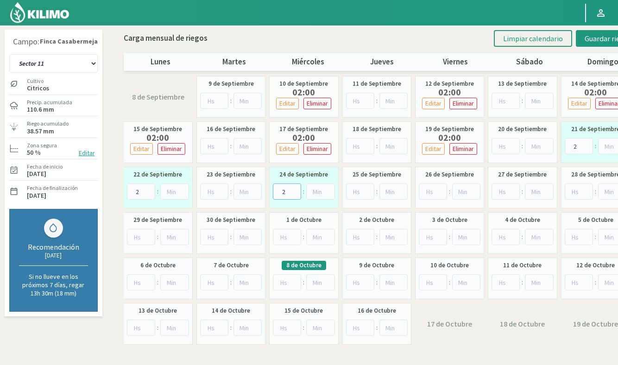
type input "2"
click at [427, 194] on input "number" at bounding box center [432, 191] width 28 height 16
type input "2"
click at [572, 192] on input "number" at bounding box center [578, 191] width 29 height 16
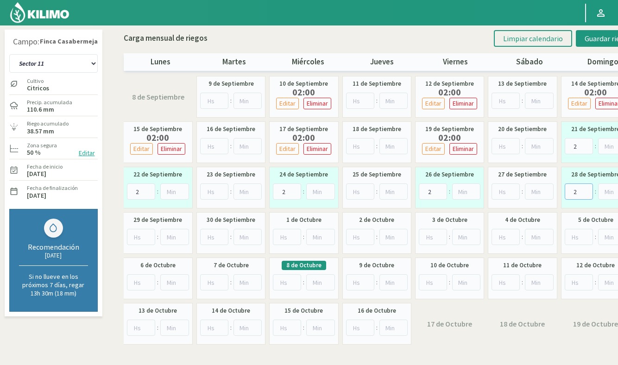
type input "2"
drag, startPoint x: 141, startPoint y: 236, endPoint x: 149, endPoint y: 236, distance: 7.9
click at [141, 236] on input "number" at bounding box center [141, 237] width 29 height 16
type input "2"
click at [284, 237] on input "number" at bounding box center [287, 237] width 28 height 16
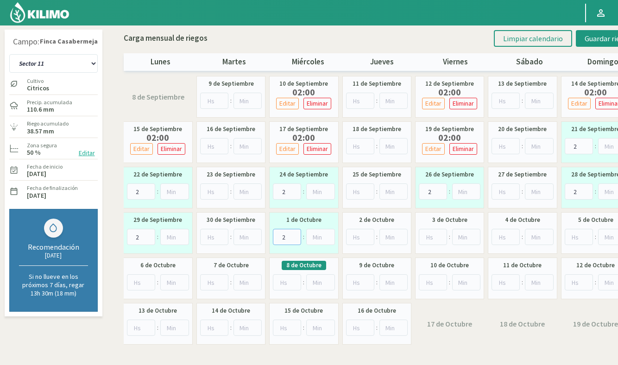
type input "2"
click at [427, 238] on input "number" at bounding box center [432, 237] width 28 height 16
type input "2"
click at [577, 238] on input "number" at bounding box center [578, 237] width 29 height 16
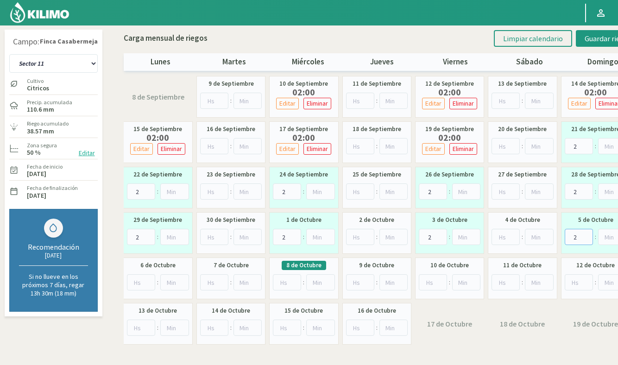
type input "2"
click at [138, 279] on input "number" at bounding box center [141, 282] width 29 height 16
type input "2"
click at [284, 281] on input "number" at bounding box center [287, 282] width 28 height 16
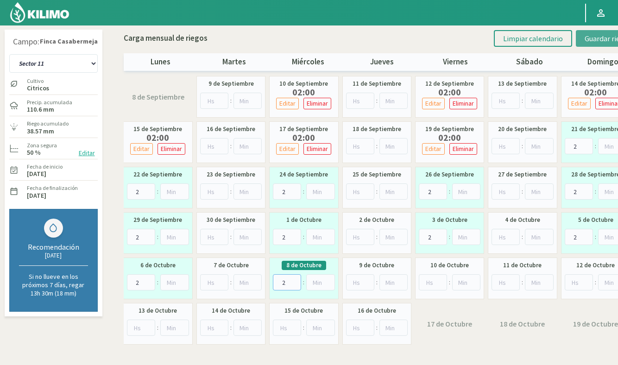
type input "2"
click at [588, 42] on span "Guardar riegos" at bounding box center [607, 38] width 47 height 9
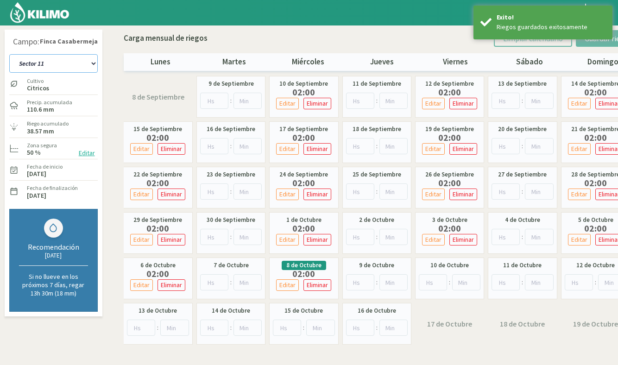
click at [61, 62] on select "Sector 1 Sector 10 Sector 11 Sector 12 Sector 13 Sector 2 Sector 3 Sector 4 Sec…" at bounding box center [53, 63] width 88 height 19
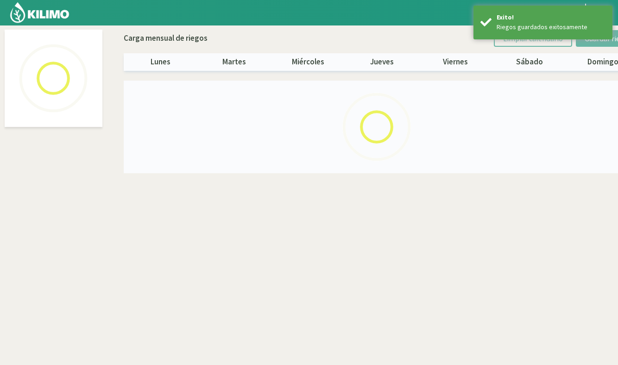
select select "3: Object"
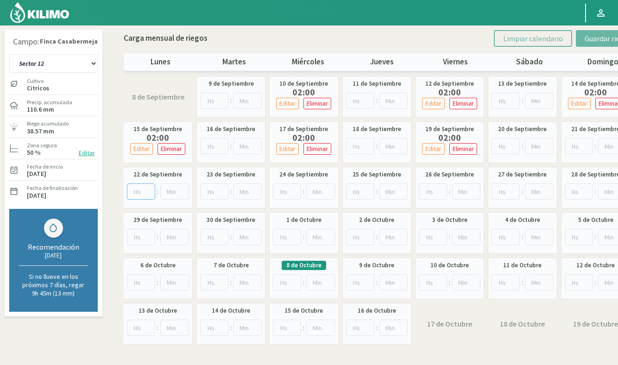
click at [141, 186] on input "number" at bounding box center [141, 191] width 29 height 16
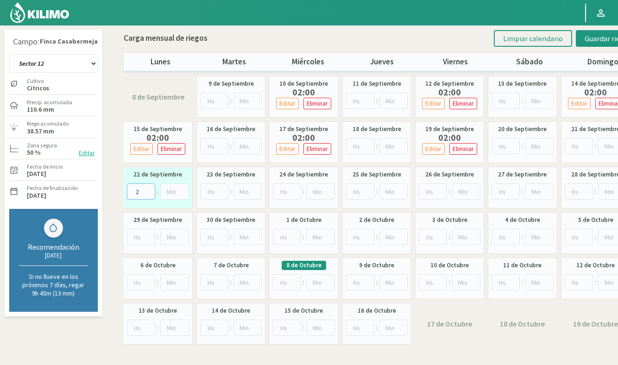
type input "2"
click at [285, 188] on input "number" at bounding box center [287, 191] width 28 height 16
type input "2"
click at [433, 188] on input "number" at bounding box center [432, 191] width 28 height 16
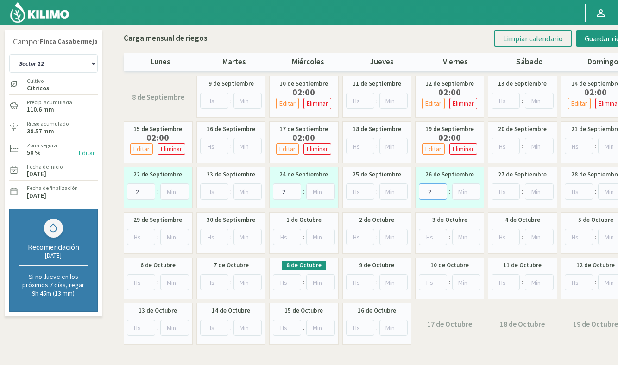
type input "2"
click at [580, 190] on input "number" at bounding box center [578, 191] width 29 height 16
type input "2"
click at [137, 236] on input "number" at bounding box center [141, 237] width 29 height 16
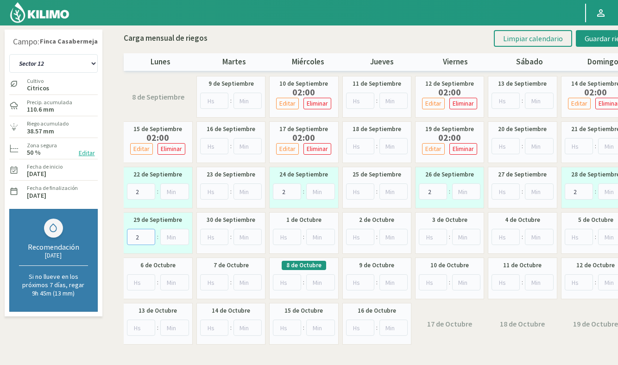
type input "2"
drag, startPoint x: 287, startPoint y: 240, endPoint x: 356, endPoint y: 242, distance: 69.9
click at [289, 240] on input "number" at bounding box center [287, 237] width 28 height 16
type input "2"
click at [437, 238] on input "0" at bounding box center [432, 237] width 28 height 16
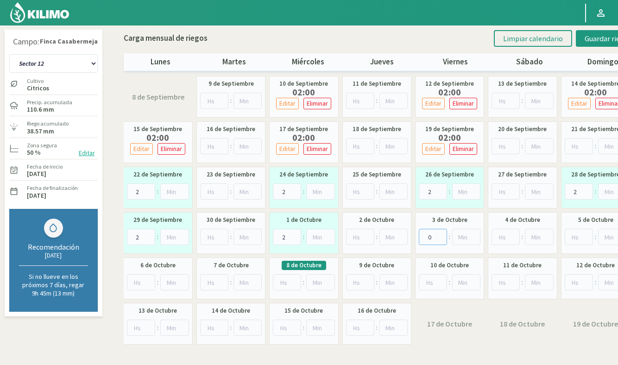
drag, startPoint x: 436, startPoint y: 237, endPoint x: 406, endPoint y: 235, distance: 29.3
click at [406, 235] on div "[DATE] Borrar Riego × ¿Desea eliminar el siguiente riego? Fecha Inicio: [DATE] …" at bounding box center [377, 210] width 506 height 269
type input "2"
click at [576, 237] on input "number" at bounding box center [578, 237] width 29 height 16
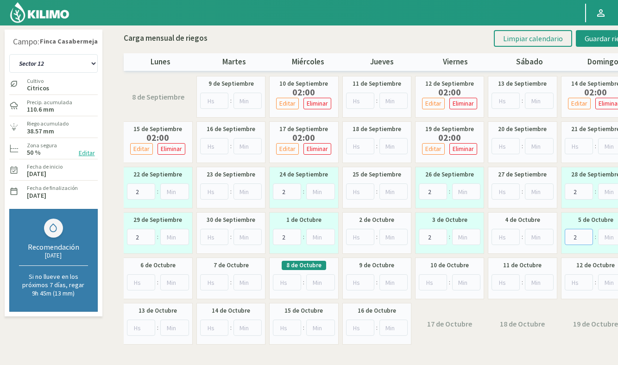
type input "2"
click at [141, 282] on input "number" at bounding box center [141, 282] width 29 height 16
type input "2"
click at [282, 284] on input "number" at bounding box center [287, 282] width 28 height 16
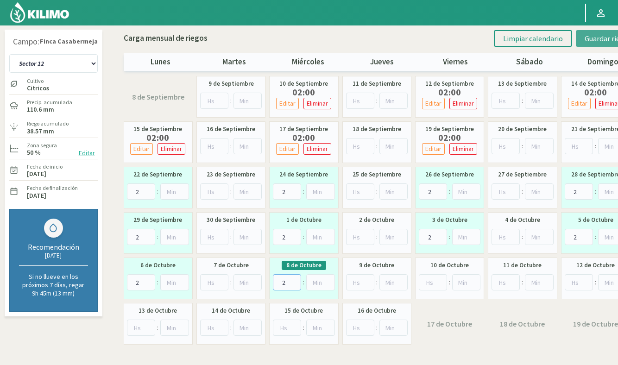
type input "2"
click at [585, 43] on button "Guardar riegos" at bounding box center [607, 38] width 64 height 17
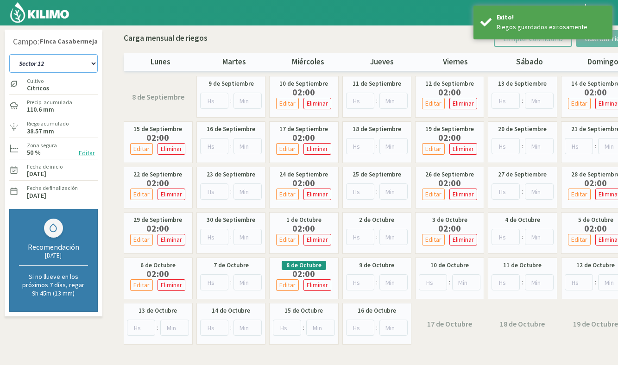
click at [69, 65] on select "Sector 1 Sector 10 Sector 11 Sector 12 Sector 13 Sector 2 Sector 3 Sector 4 Sec…" at bounding box center [53, 63] width 88 height 19
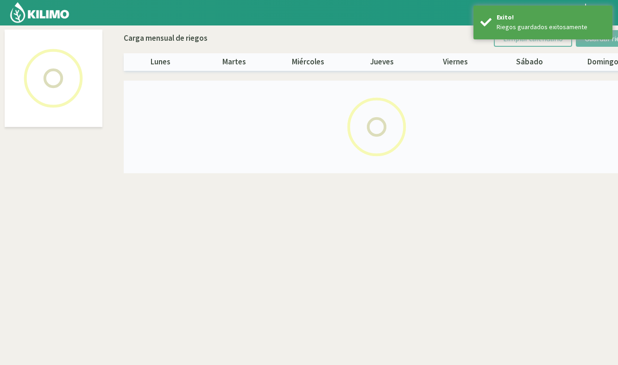
select select "4: Object"
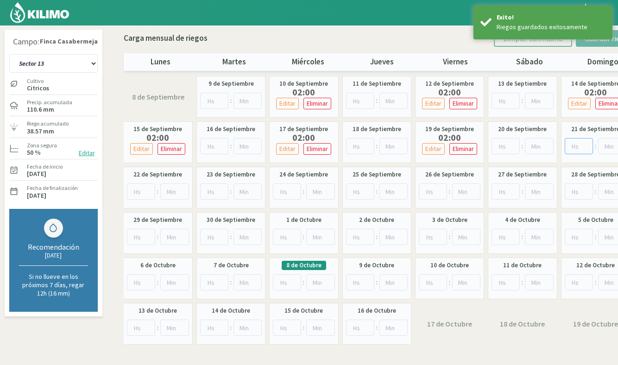
click at [580, 144] on input "number" at bounding box center [578, 146] width 29 height 16
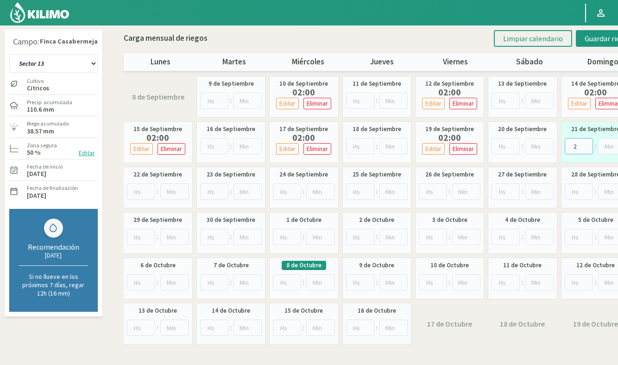
type input "2"
click at [431, 188] on input "number" at bounding box center [432, 191] width 28 height 16
type input "2"
click at [431, 233] on input "number" at bounding box center [432, 237] width 28 height 16
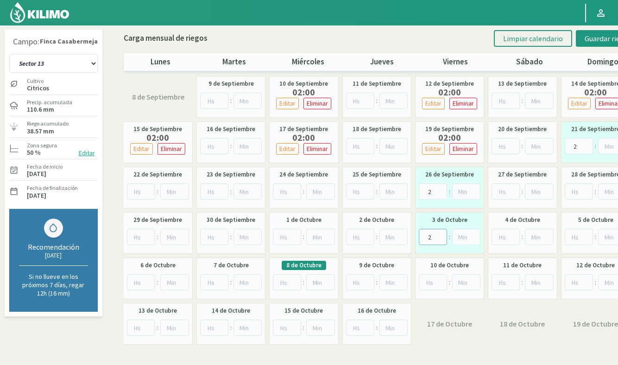
type input "2"
drag, startPoint x: 572, startPoint y: 191, endPoint x: 571, endPoint y: 203, distance: 12.0
click at [572, 191] on input "number" at bounding box center [578, 191] width 29 height 16
type input "2"
click at [579, 237] on input "number" at bounding box center [578, 237] width 29 height 16
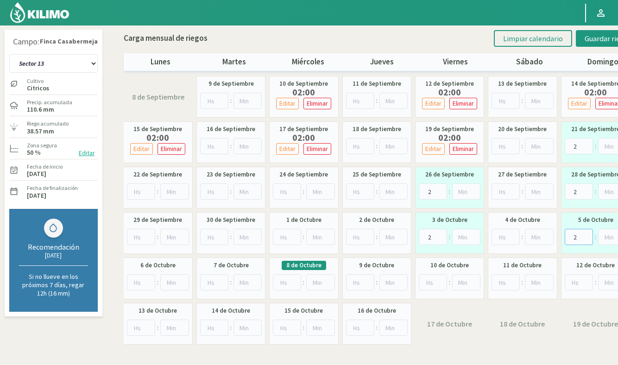
type input "2"
click at [287, 186] on input "number" at bounding box center [287, 191] width 28 height 16
type input "2"
click at [289, 239] on input "2" at bounding box center [287, 237] width 28 height 16
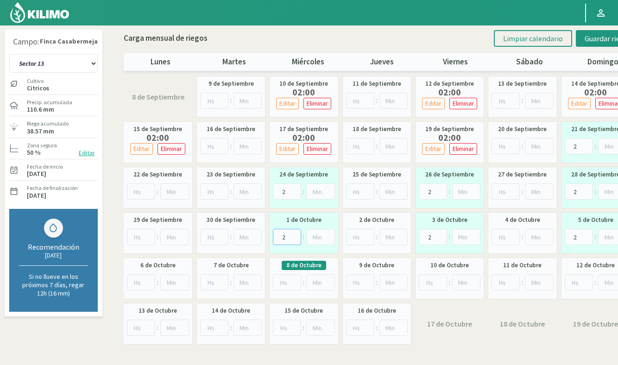
type input "2"
click at [141, 188] on input "number" at bounding box center [141, 191] width 29 height 16
type input "2"
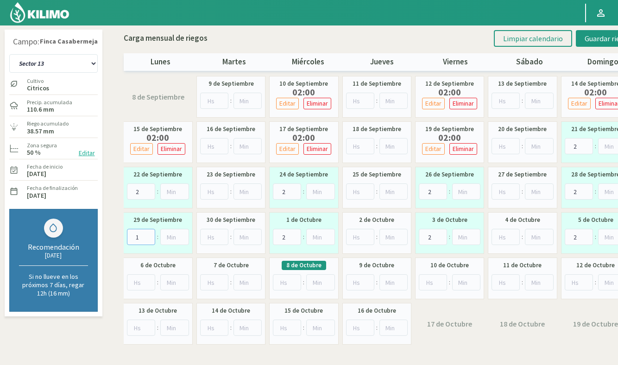
click at [146, 235] on input "1" at bounding box center [141, 237] width 29 height 16
drag, startPoint x: 142, startPoint y: 236, endPoint x: 136, endPoint y: 236, distance: 6.0
click at [136, 236] on input "1" at bounding box center [141, 237] width 29 height 16
type input "2"
click at [139, 280] on input "number" at bounding box center [141, 282] width 29 height 16
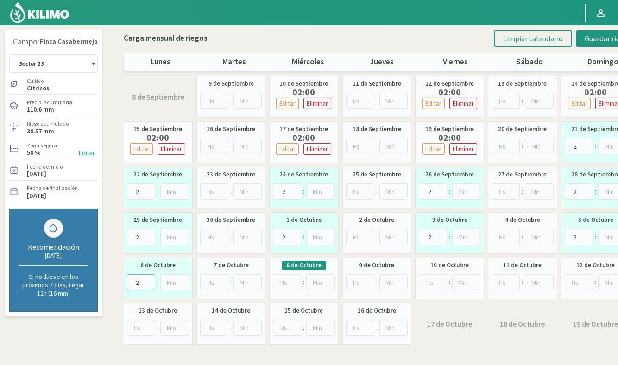
type input "2"
click at [288, 283] on input "number" at bounding box center [287, 282] width 28 height 16
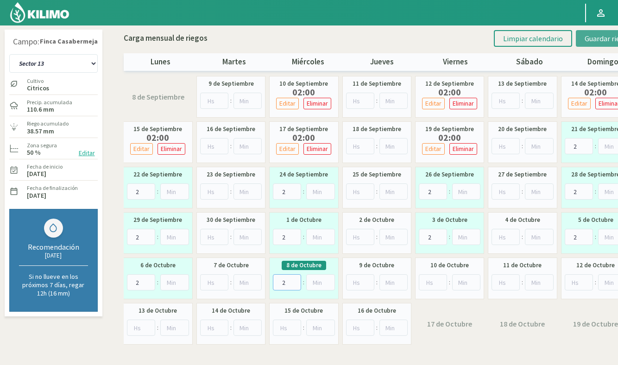
type input "2"
click at [599, 37] on span "Guardar riegos" at bounding box center [607, 38] width 47 height 9
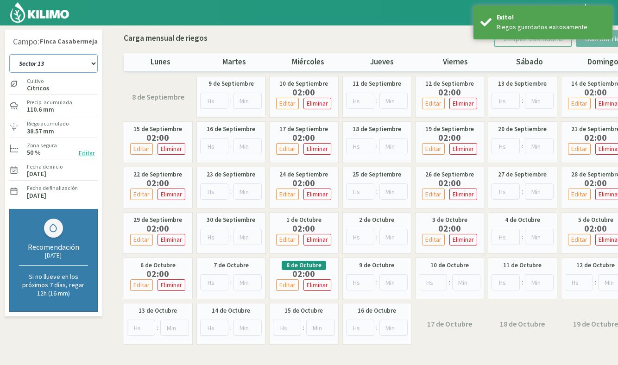
click at [56, 65] on select "Sector 1 Sector 10 Sector 11 Sector 12 Sector 13 Sector 2 Sector 3 Sector 4 Sec…" at bounding box center [53, 63] width 88 height 19
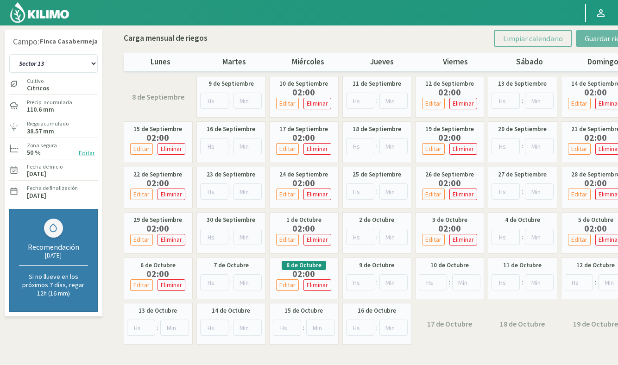
click at [35, 17] on img at bounding box center [39, 12] width 61 height 22
